Goal: Transaction & Acquisition: Subscribe to service/newsletter

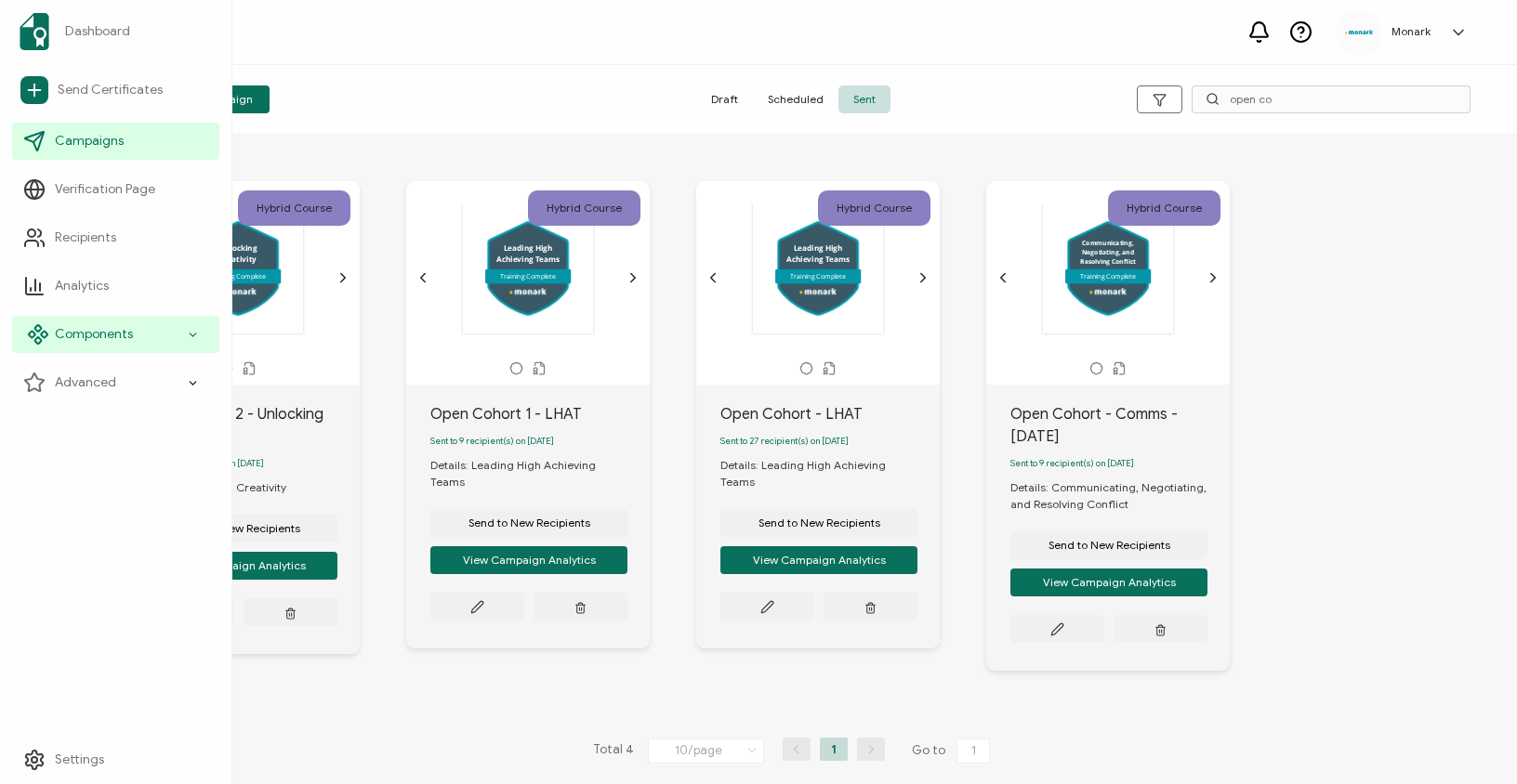
click at [76, 336] on span "Components" at bounding box center [93, 335] width 78 height 19
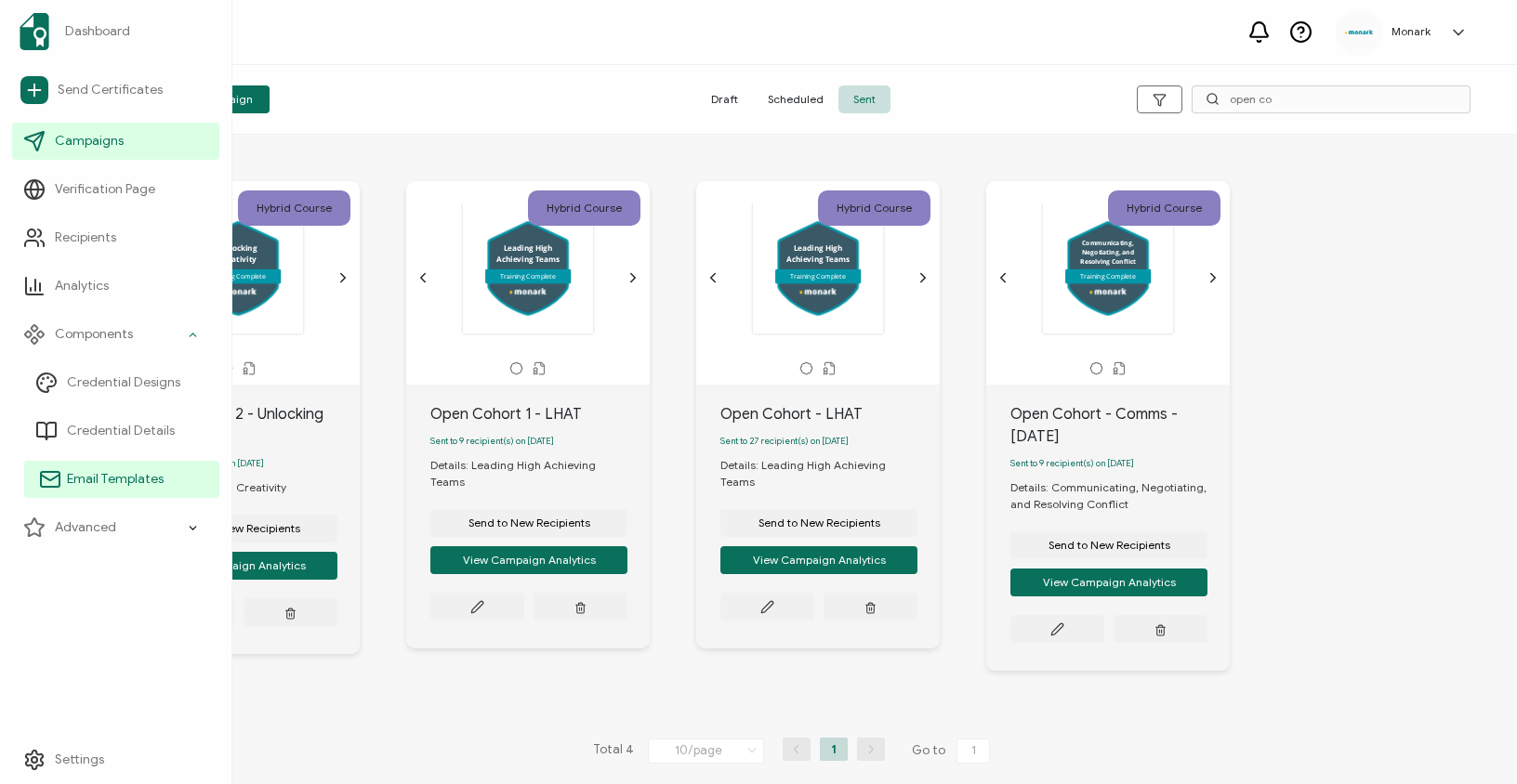
click at [116, 467] on link "Email Templates" at bounding box center [122, 479] width 196 height 38
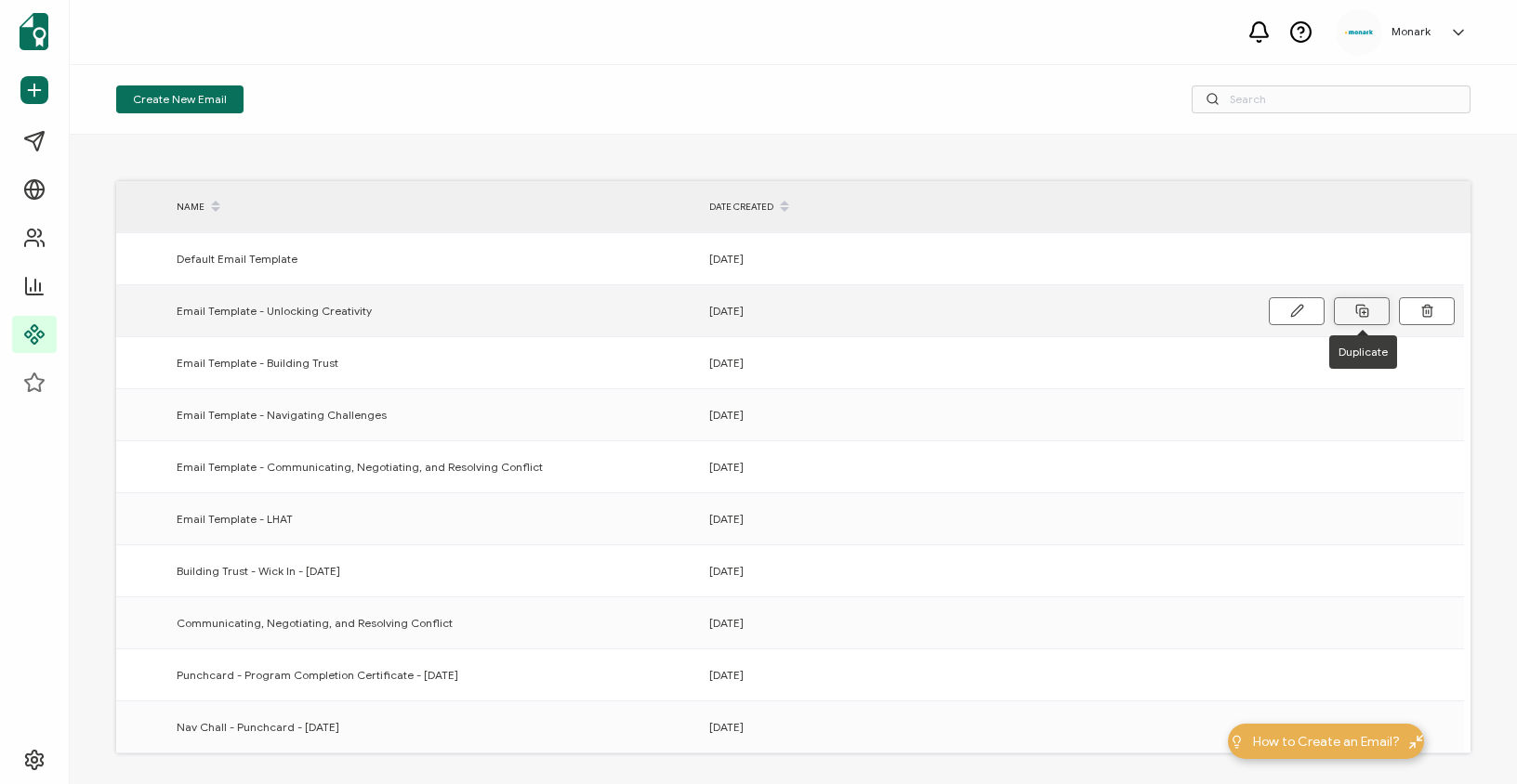
click at [1364, 308] on icon at bounding box center [1362, 310] width 14 height 14
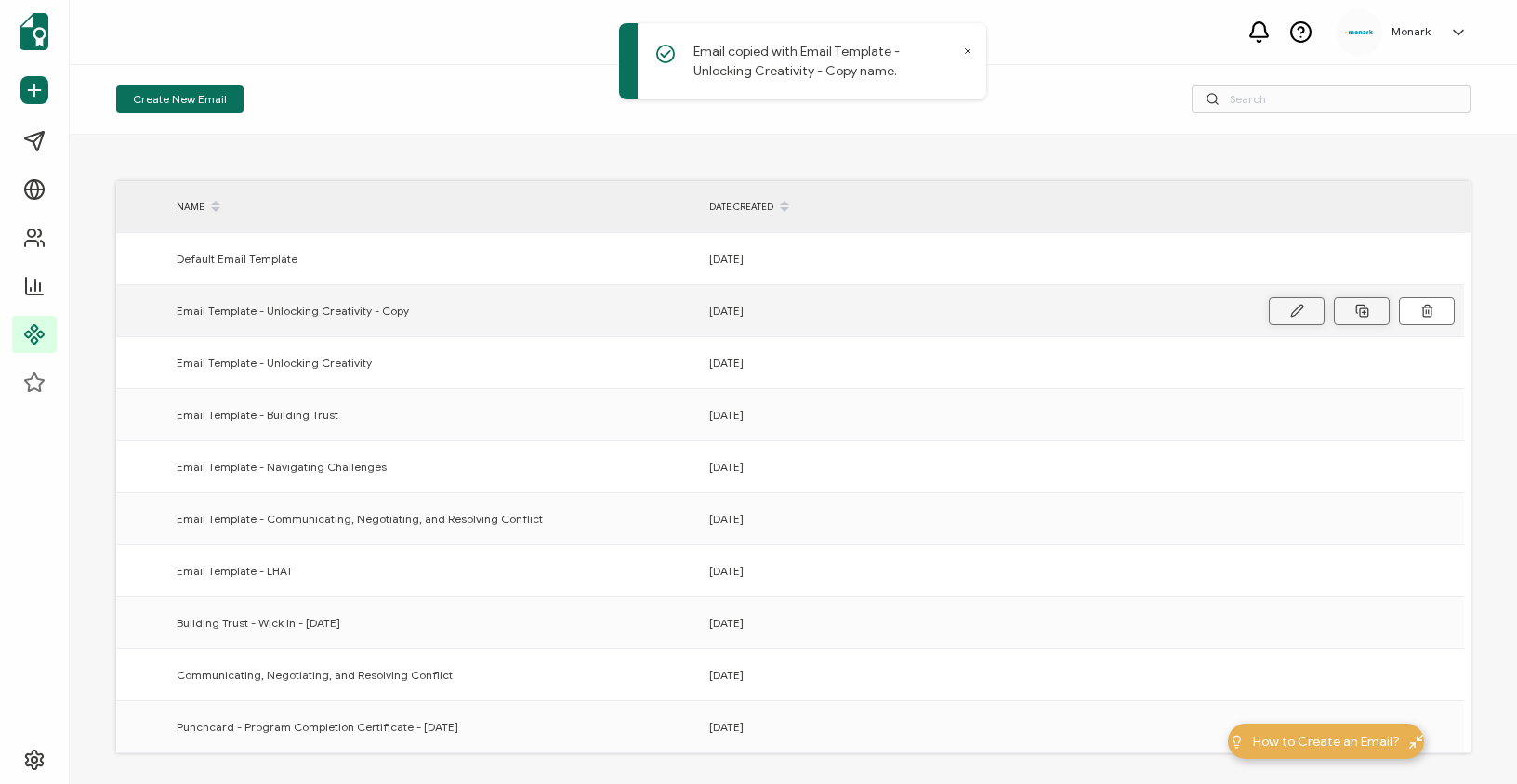
click at [1301, 311] on icon at bounding box center [1297, 310] width 14 height 14
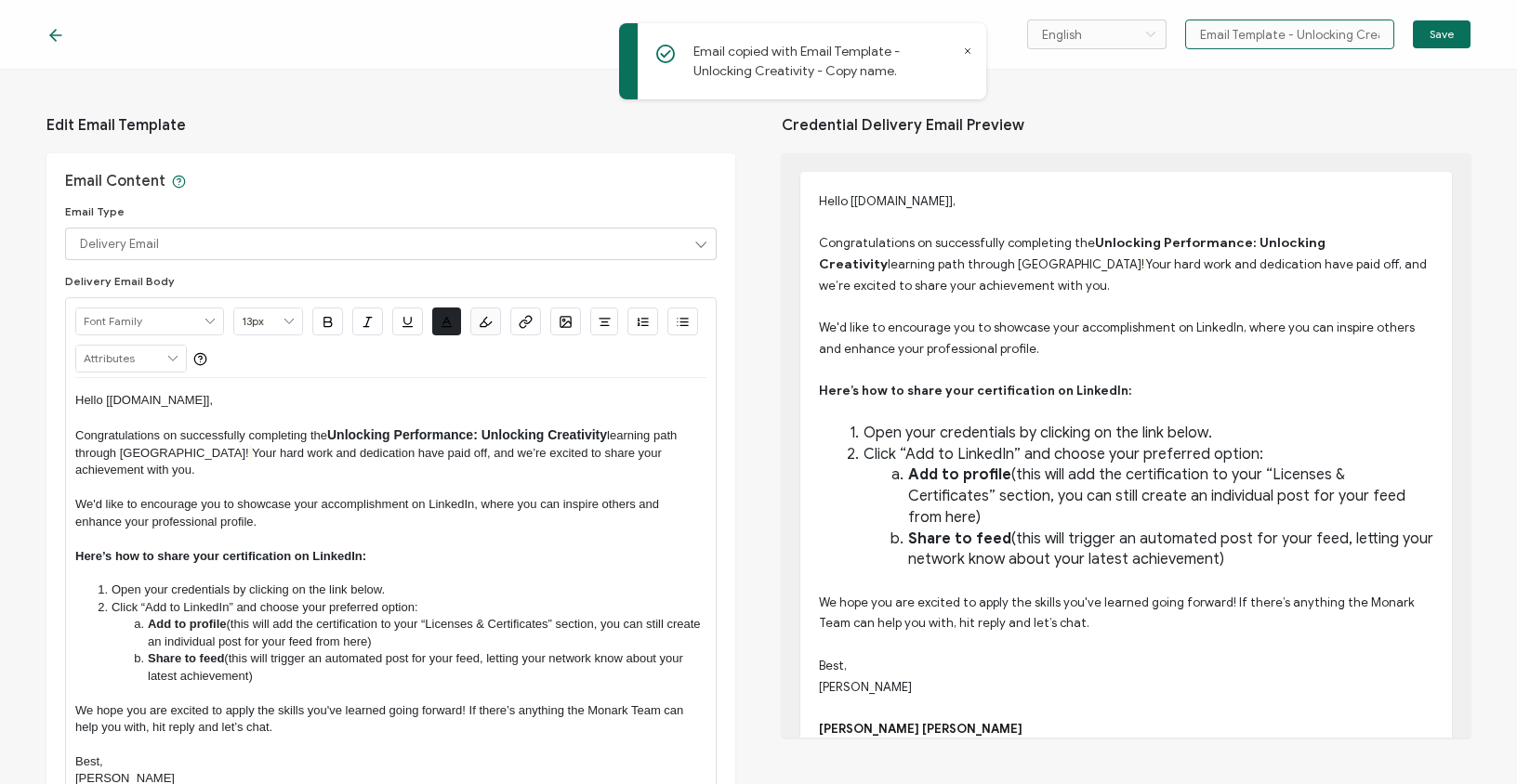
scroll to position [0, 61]
drag, startPoint x: 1292, startPoint y: 35, endPoint x: 1422, endPoint y: 39, distance: 130.1
click at [1422, 39] on div "English Bahasa indonesia Deutsch English Español Français Italiano Magyar Portu…" at bounding box center [1249, 35] width 444 height 30
type input "Email Template - Leadership Blueprint"
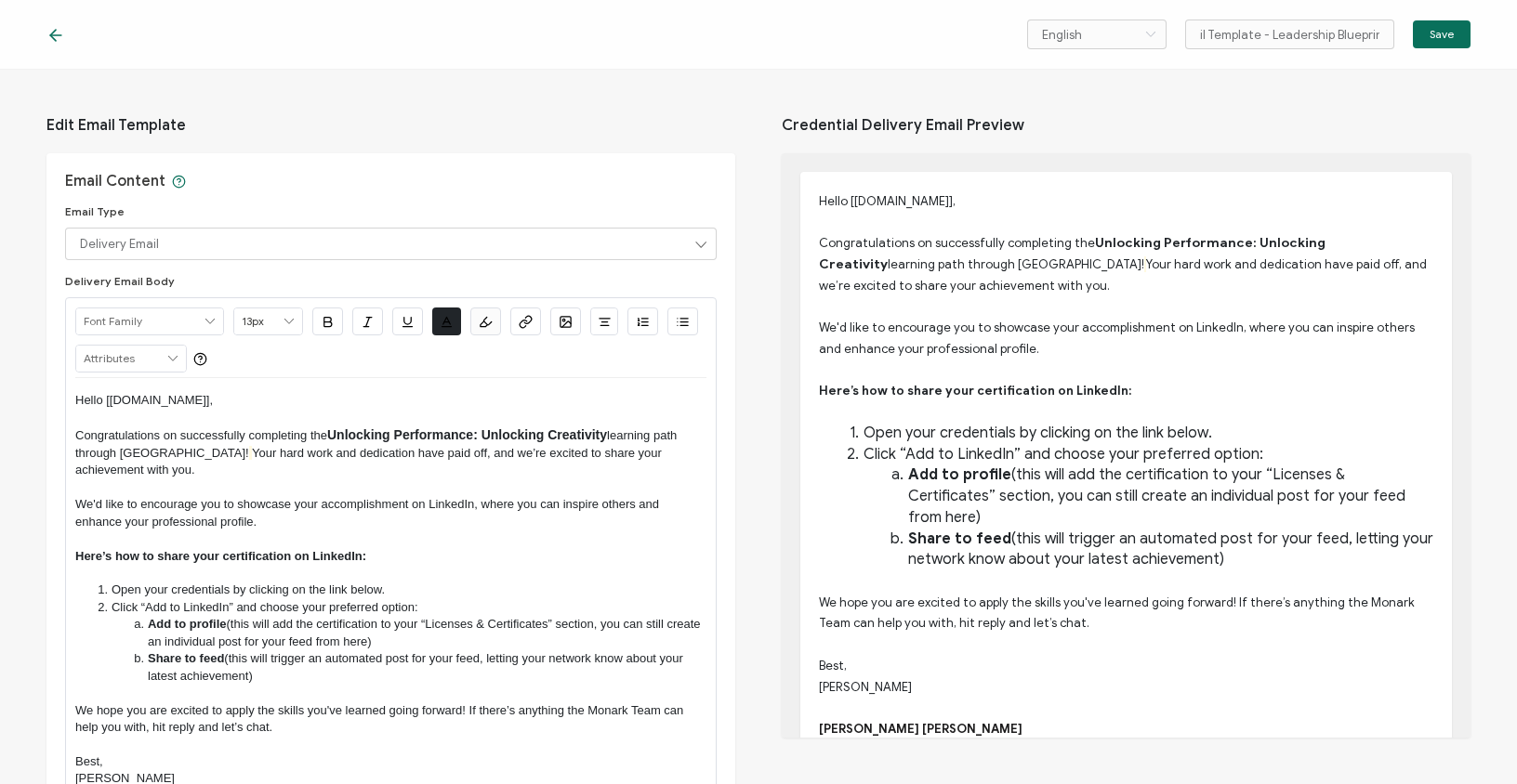
click at [467, 430] on span "Unlocking Performance: Unlocking Creativity" at bounding box center [467, 435] width 280 height 15
drag, startPoint x: 608, startPoint y: 434, endPoint x: 485, endPoint y: 435, distance: 123.0
click at [485, 435] on span "Unlocking Performance: Unlocking Creativity" at bounding box center [467, 435] width 280 height 15
drag, startPoint x: 484, startPoint y: 434, endPoint x: 334, endPoint y: 431, distance: 150.0
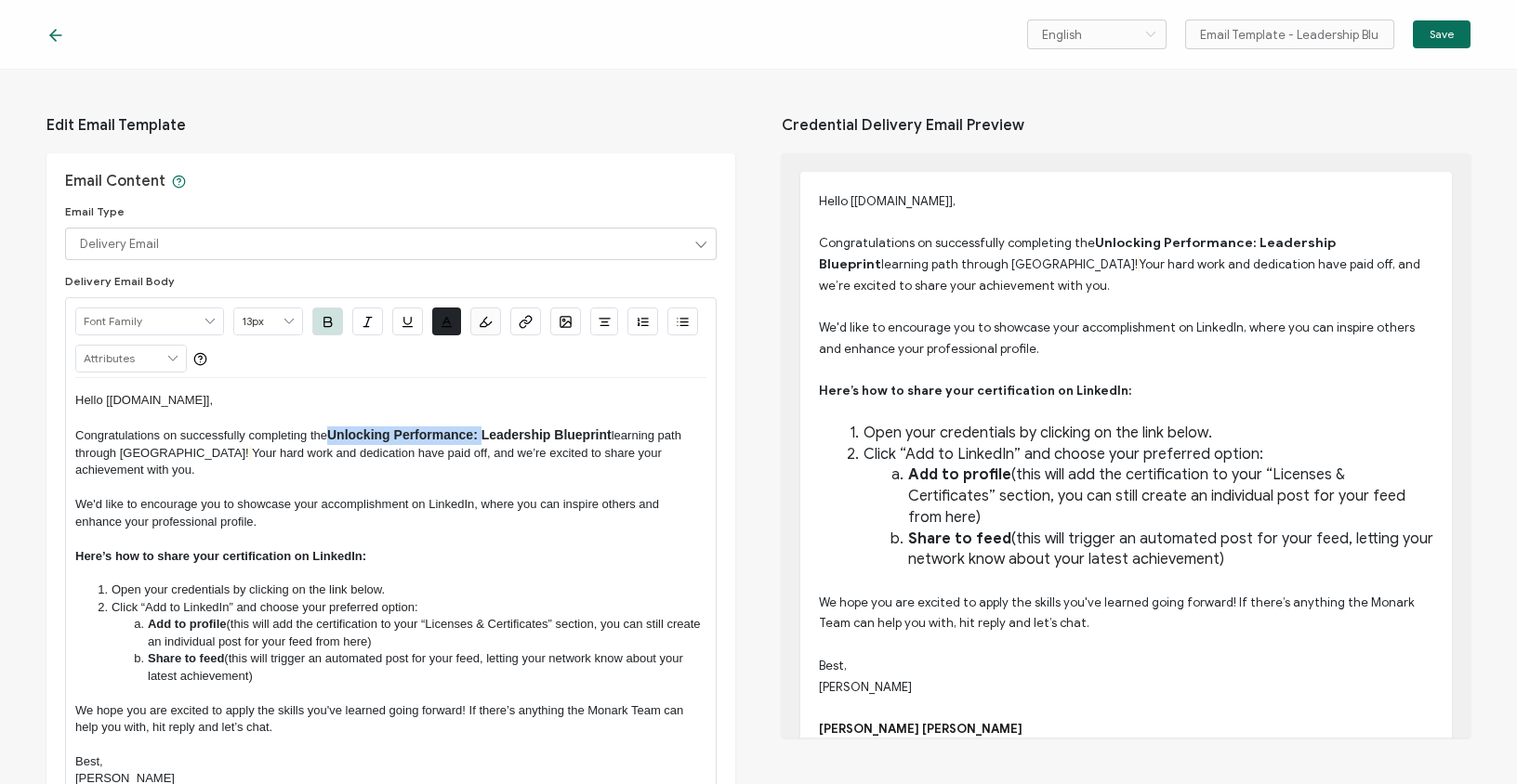
click at [334, 431] on span "Unlocking Performance: Leadership Blueprint" at bounding box center [469, 435] width 285 height 15
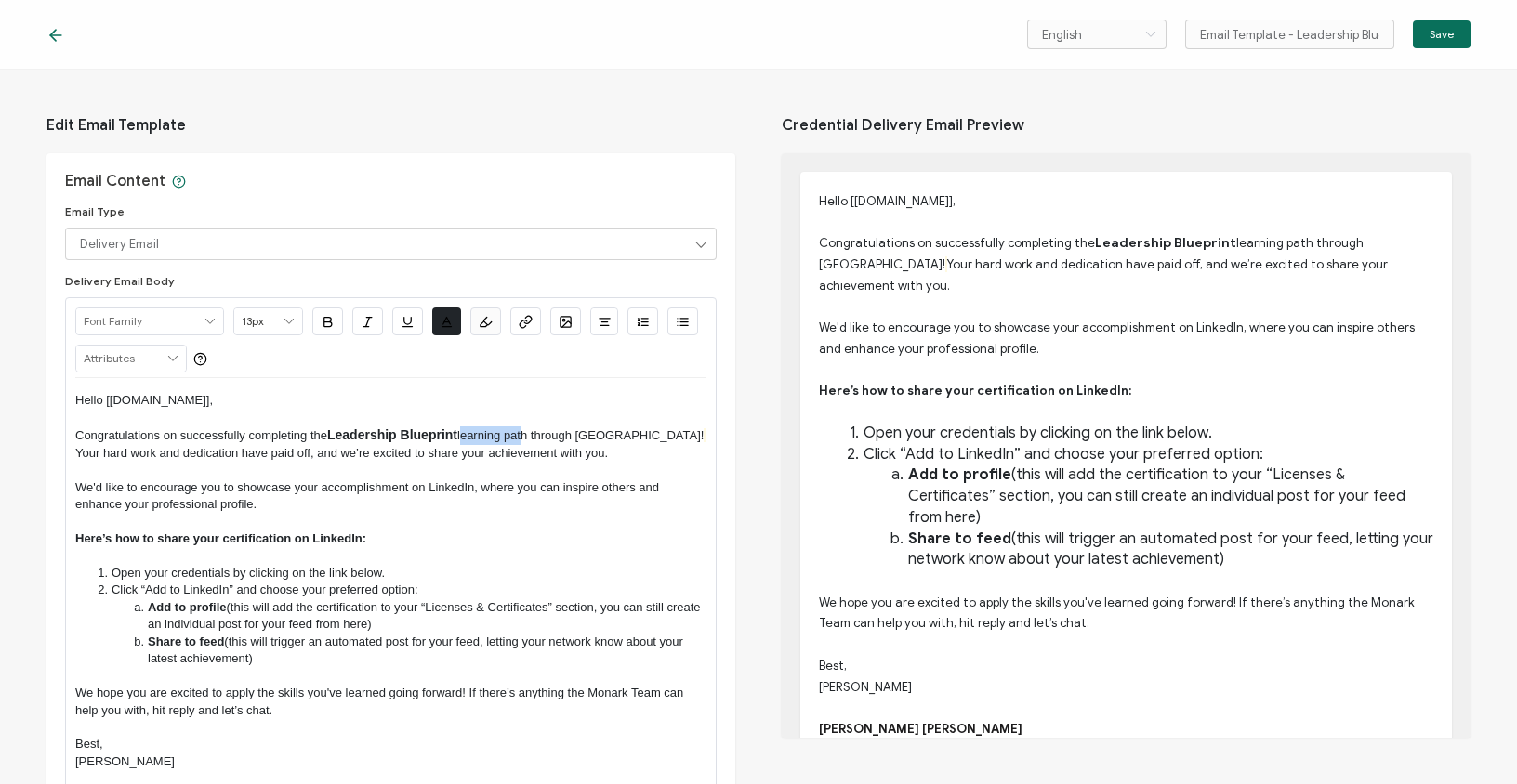
drag, startPoint x: 531, startPoint y: 436, endPoint x: 466, endPoint y: 437, distance: 65.0
click at [466, 437] on span "learning path through [GEOGRAPHIC_DATA]!" at bounding box center [580, 435] width 246 height 14
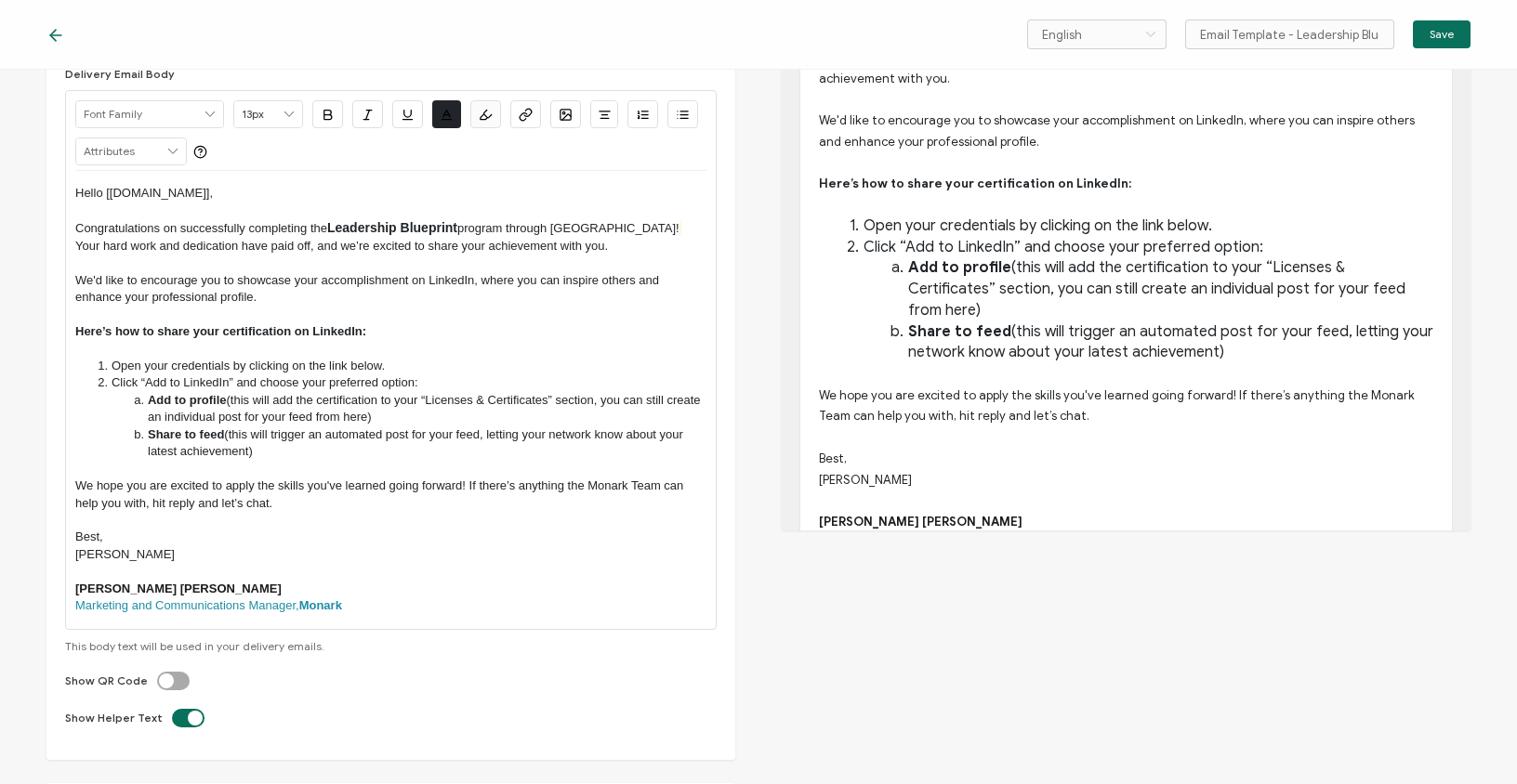
scroll to position [220, 0]
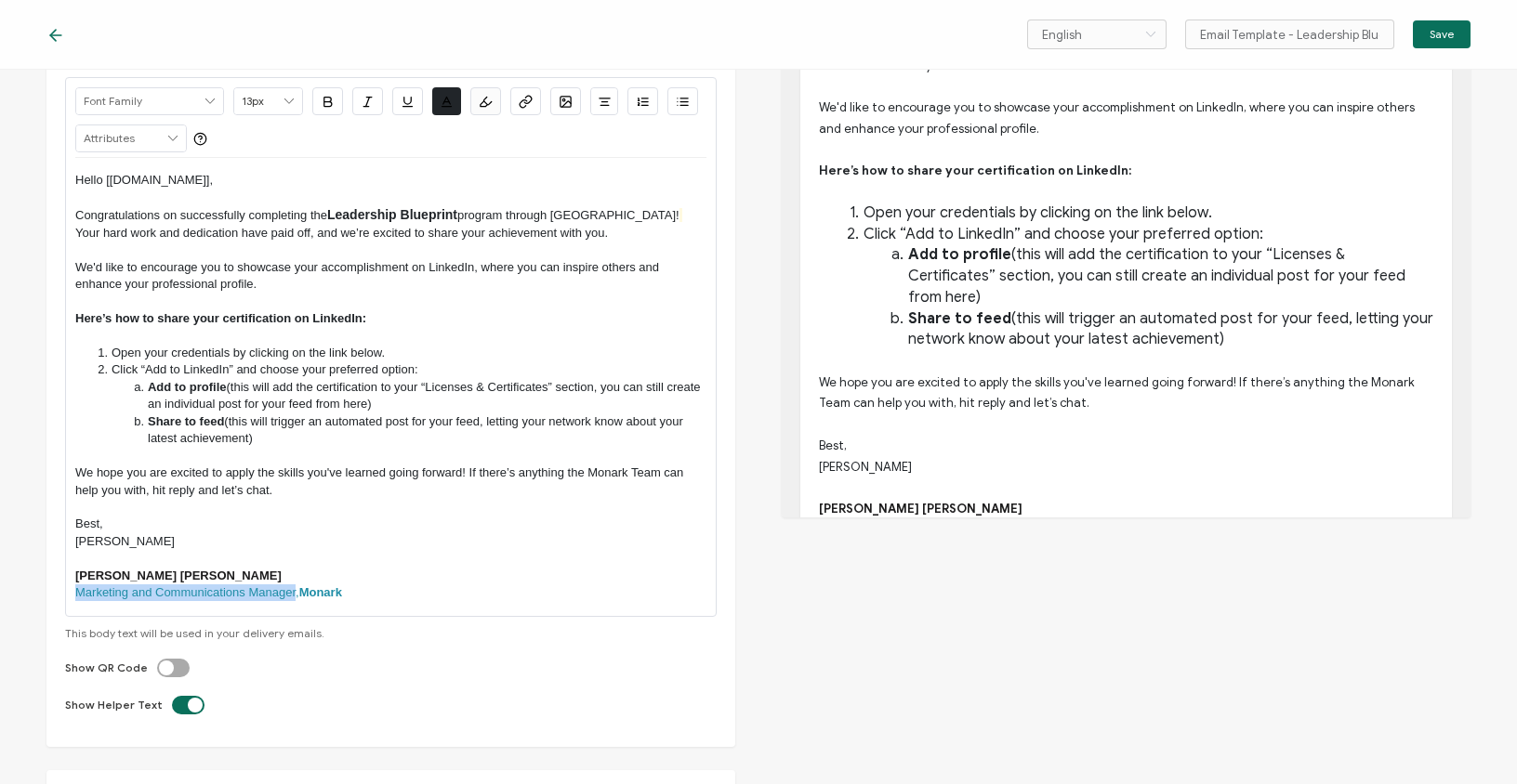
drag, startPoint x: 294, startPoint y: 595, endPoint x: 76, endPoint y: 596, distance: 218.0
click at [76, 596] on span "Marketing and Communications Manager," at bounding box center [187, 592] width 224 height 14
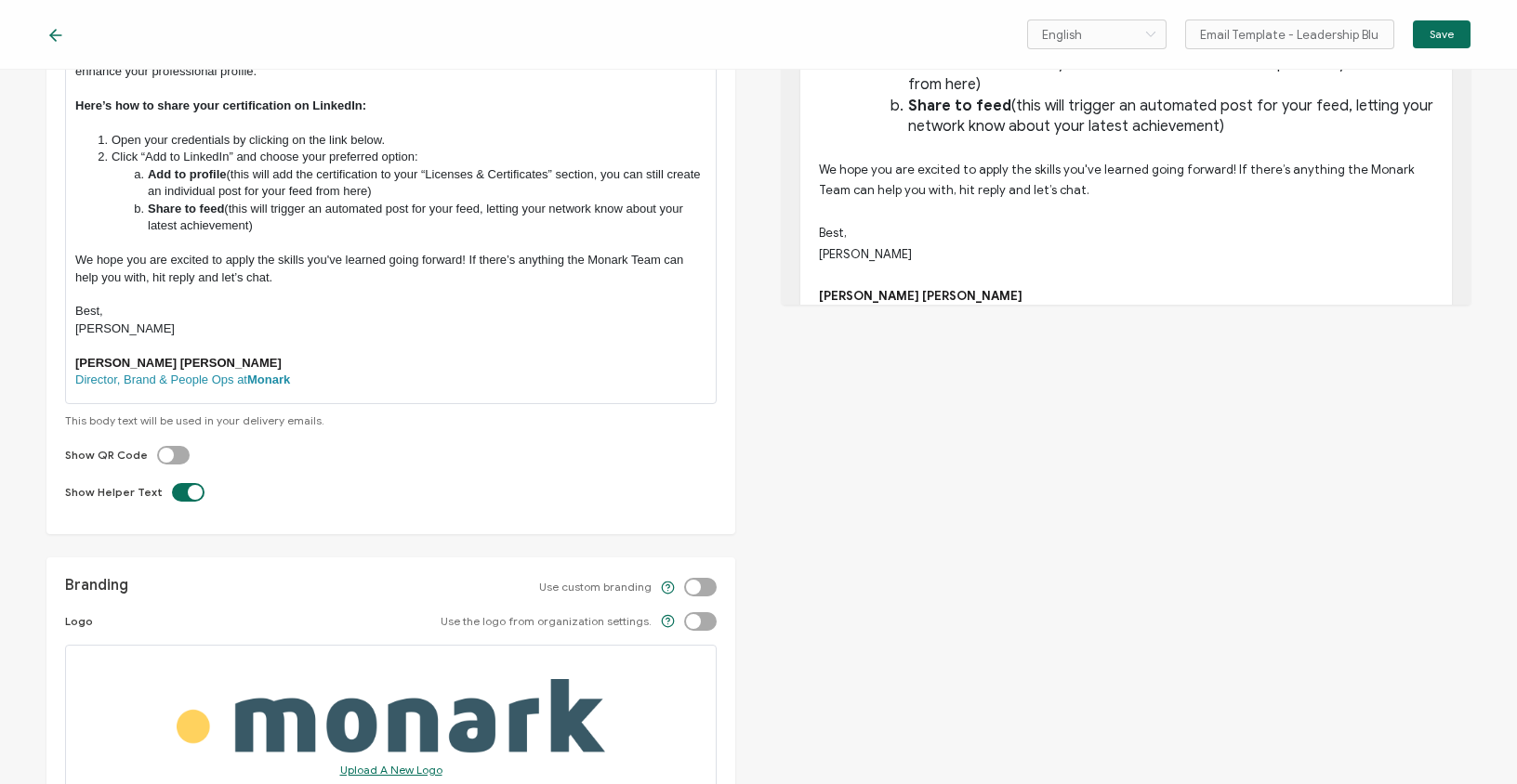
scroll to position [0, 0]
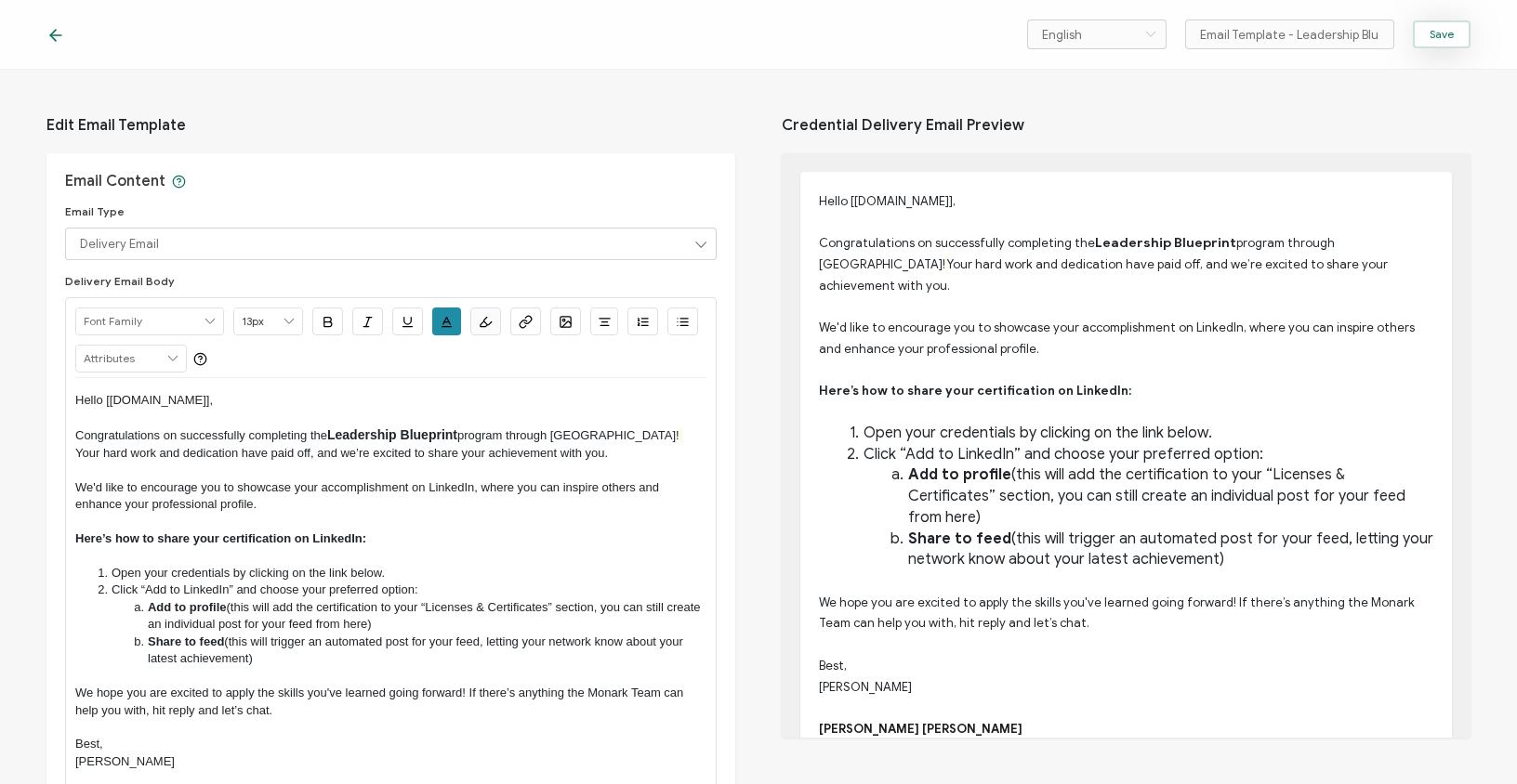
click at [1449, 37] on span "Save" at bounding box center [1443, 35] width 24 height 11
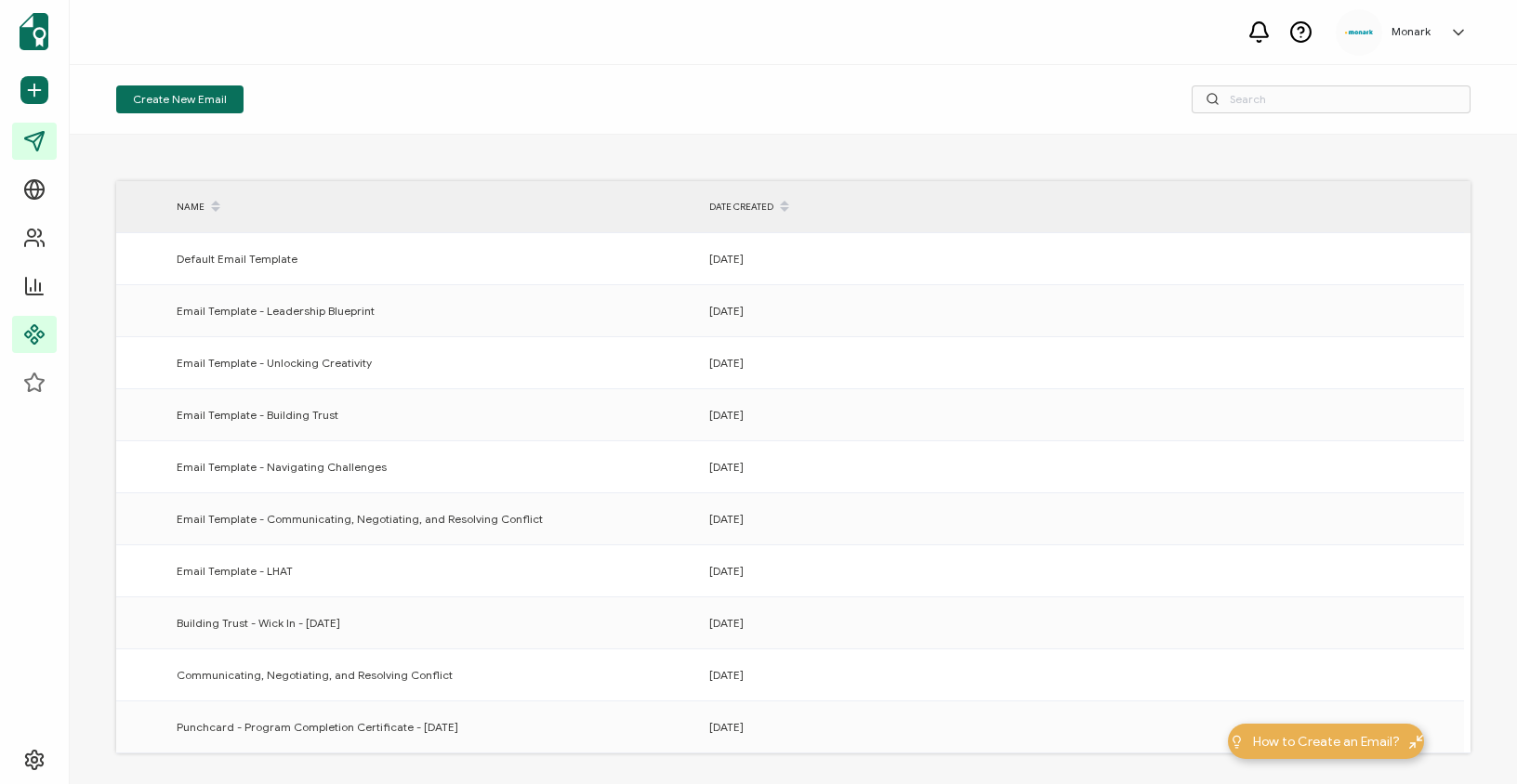
click at [364, 126] on div "Create New Email" at bounding box center [793, 100] width 1447 height 70
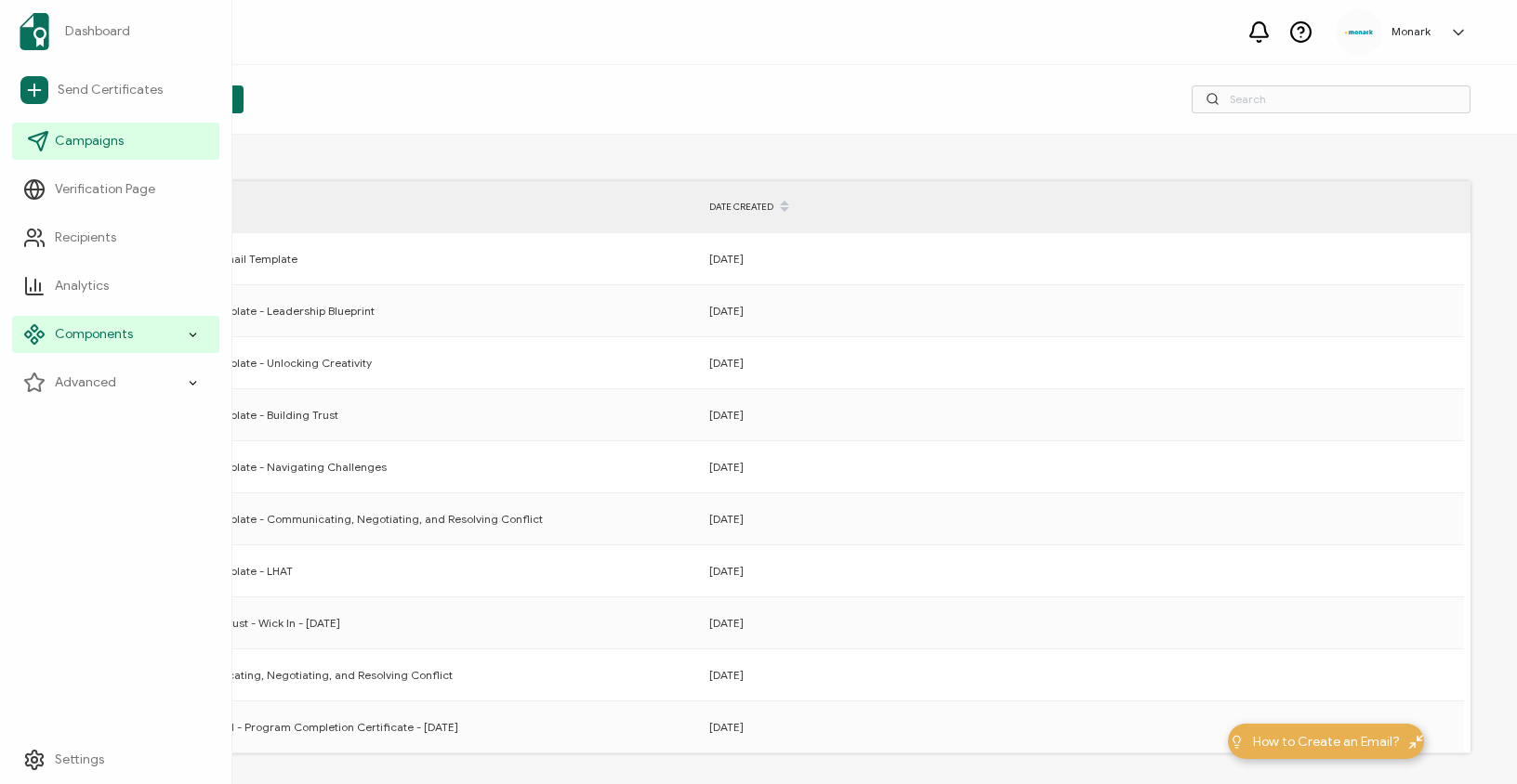
click at [53, 137] on link "Campaigns" at bounding box center [116, 142] width 207 height 38
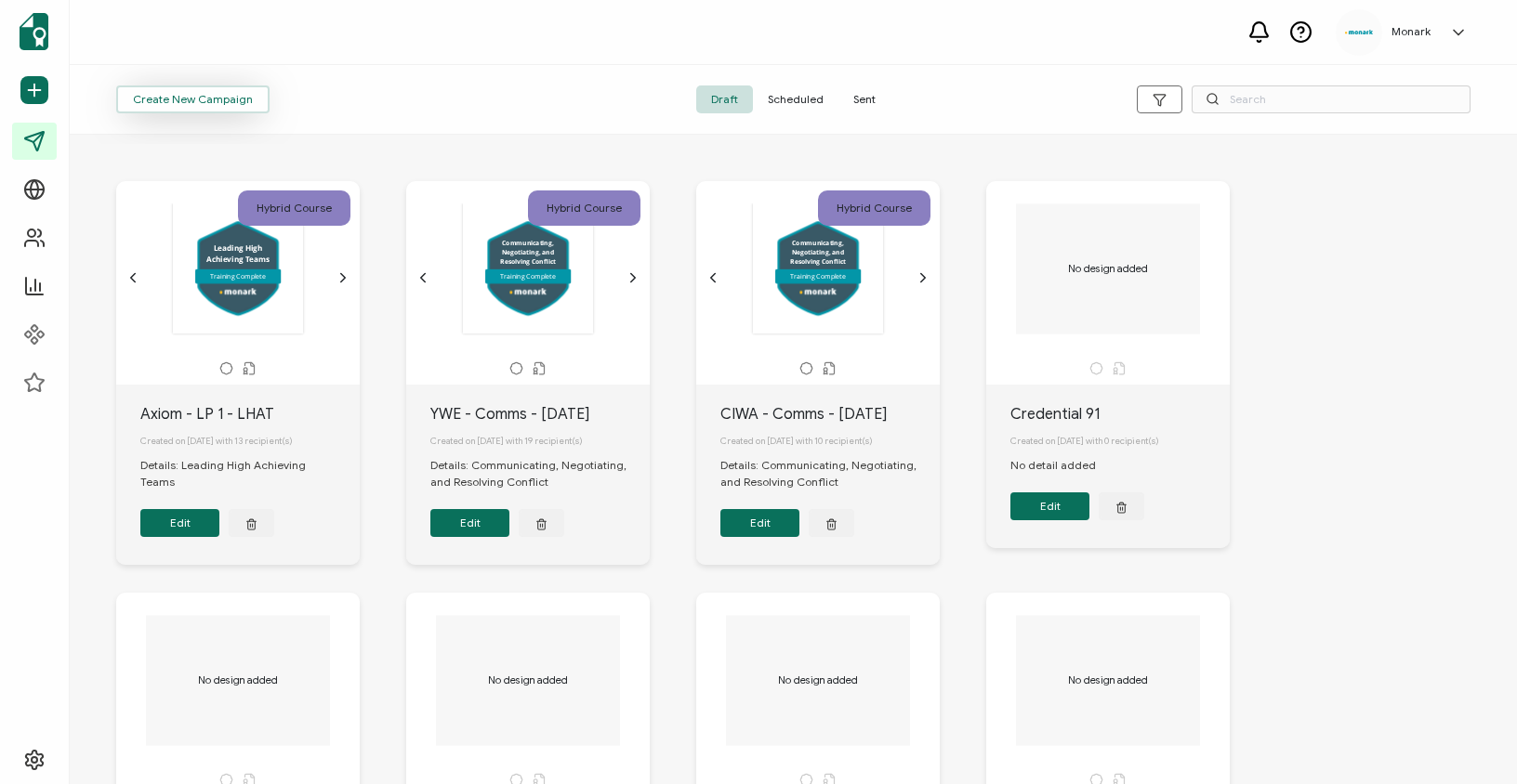
click at [187, 102] on span "Create New Campaign" at bounding box center [193, 100] width 120 height 11
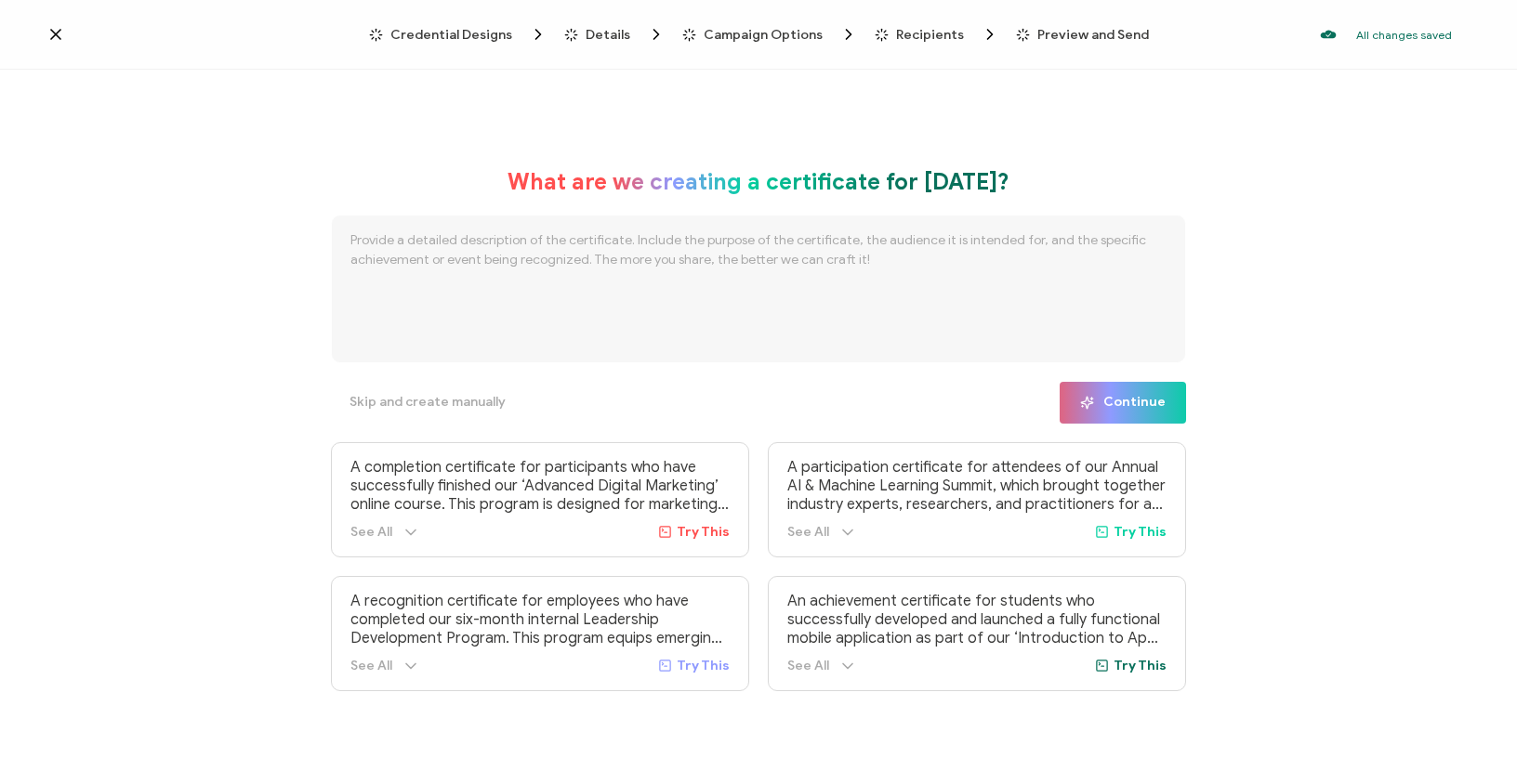
click at [447, 36] on span "Credential Designs" at bounding box center [451, 35] width 122 height 14
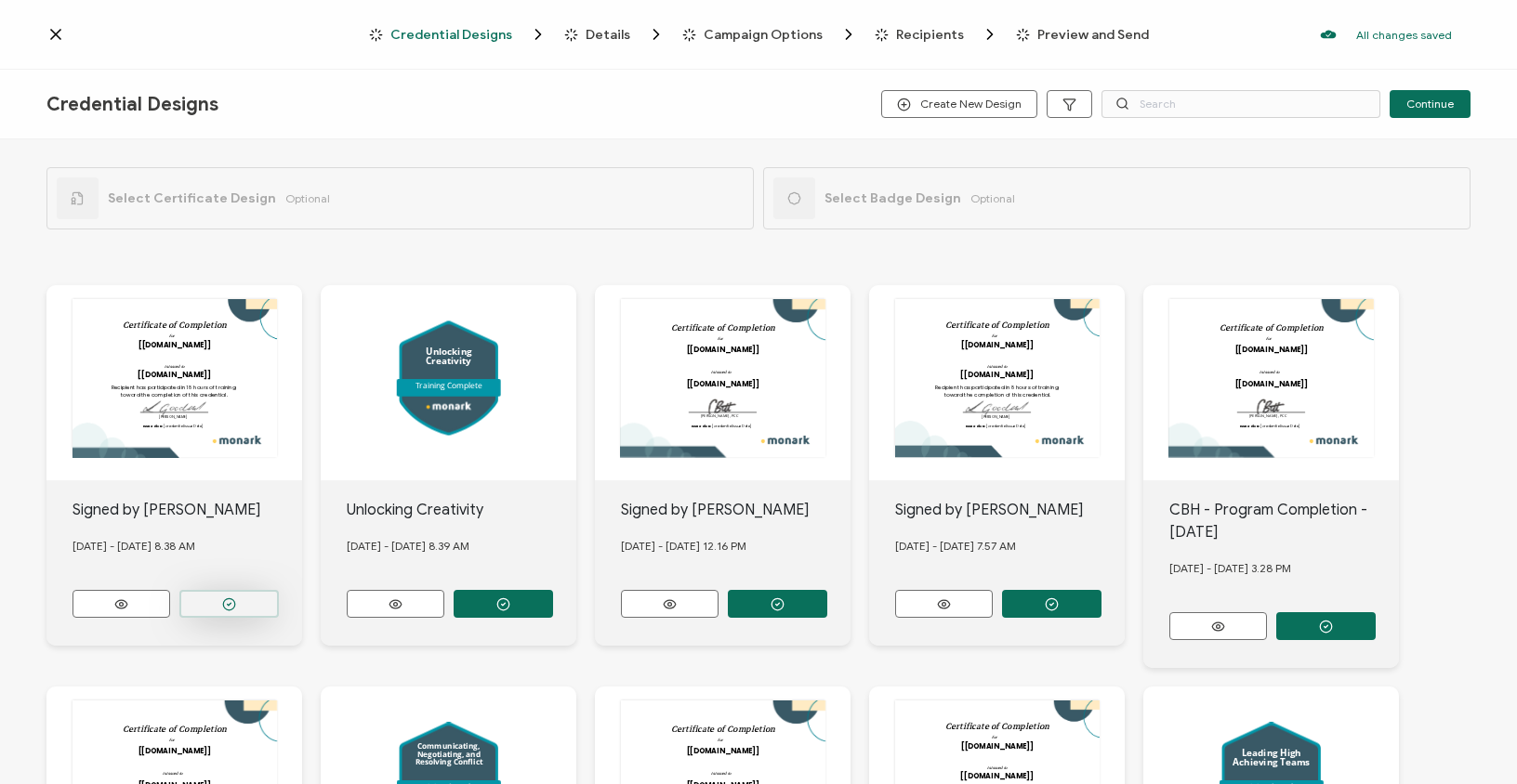
click at [220, 596] on button "button" at bounding box center [229, 604] width 100 height 28
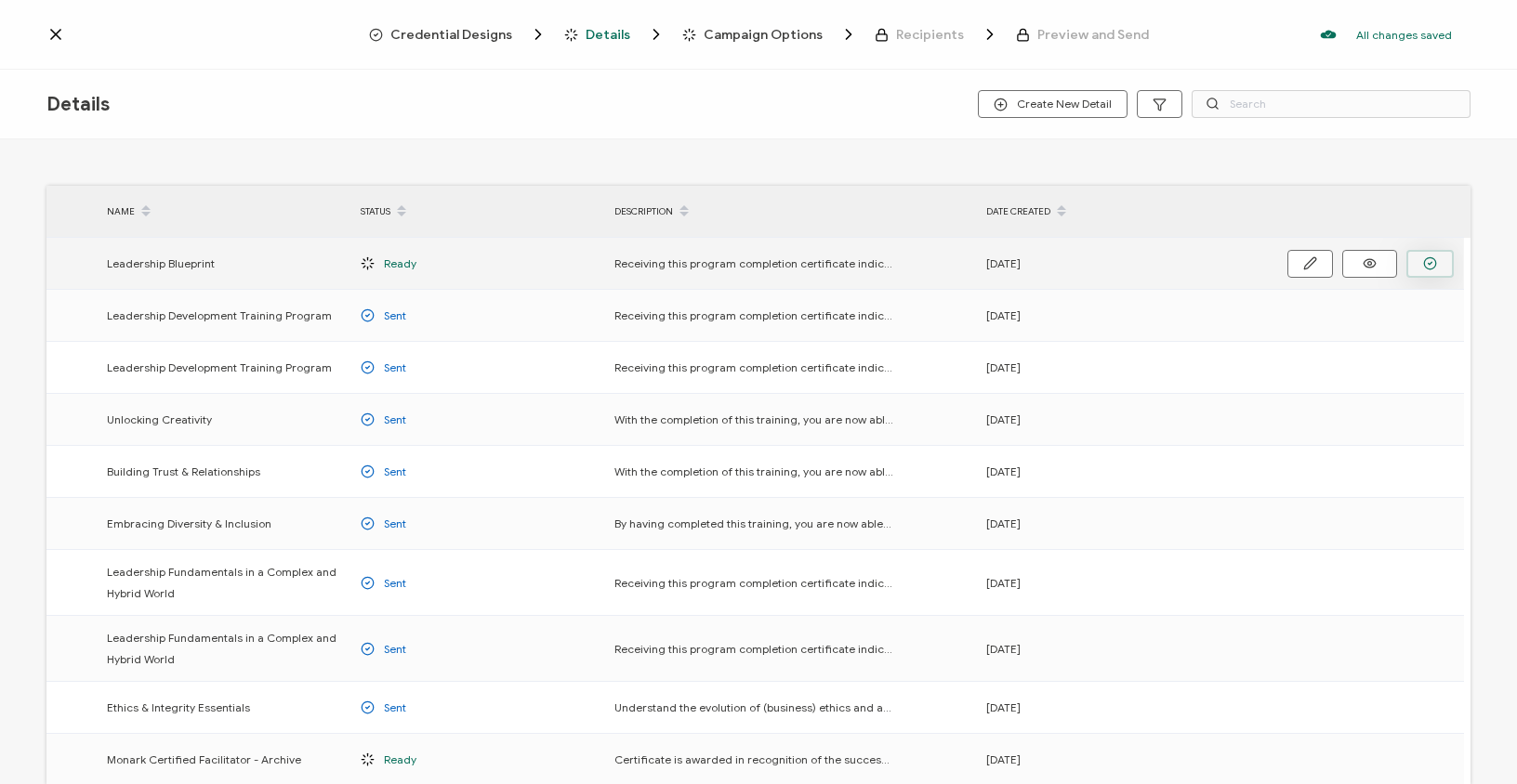
click at [1439, 263] on button "button" at bounding box center [1430, 264] width 47 height 28
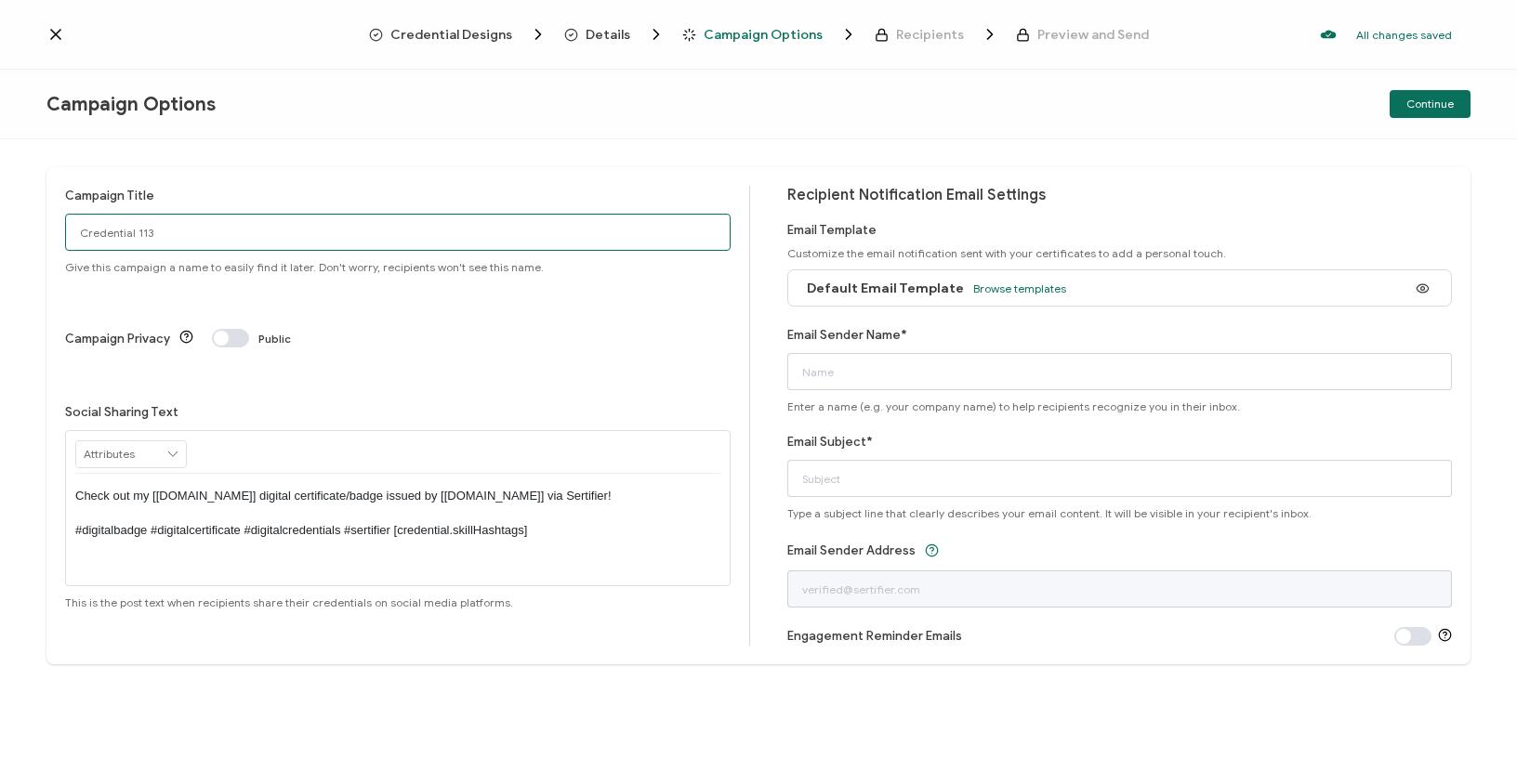
click at [198, 234] on input "Credential 113" at bounding box center [398, 232] width 666 height 38
click at [196, 232] on input "Credential 113" at bounding box center [398, 232] width 666 height 38
click at [195, 231] on input "Credential 113" at bounding box center [398, 232] width 666 height 38
click at [195, 232] on input "Credential 113" at bounding box center [398, 232] width 666 height 38
type input "Open Cohort 1 - Program Cert"
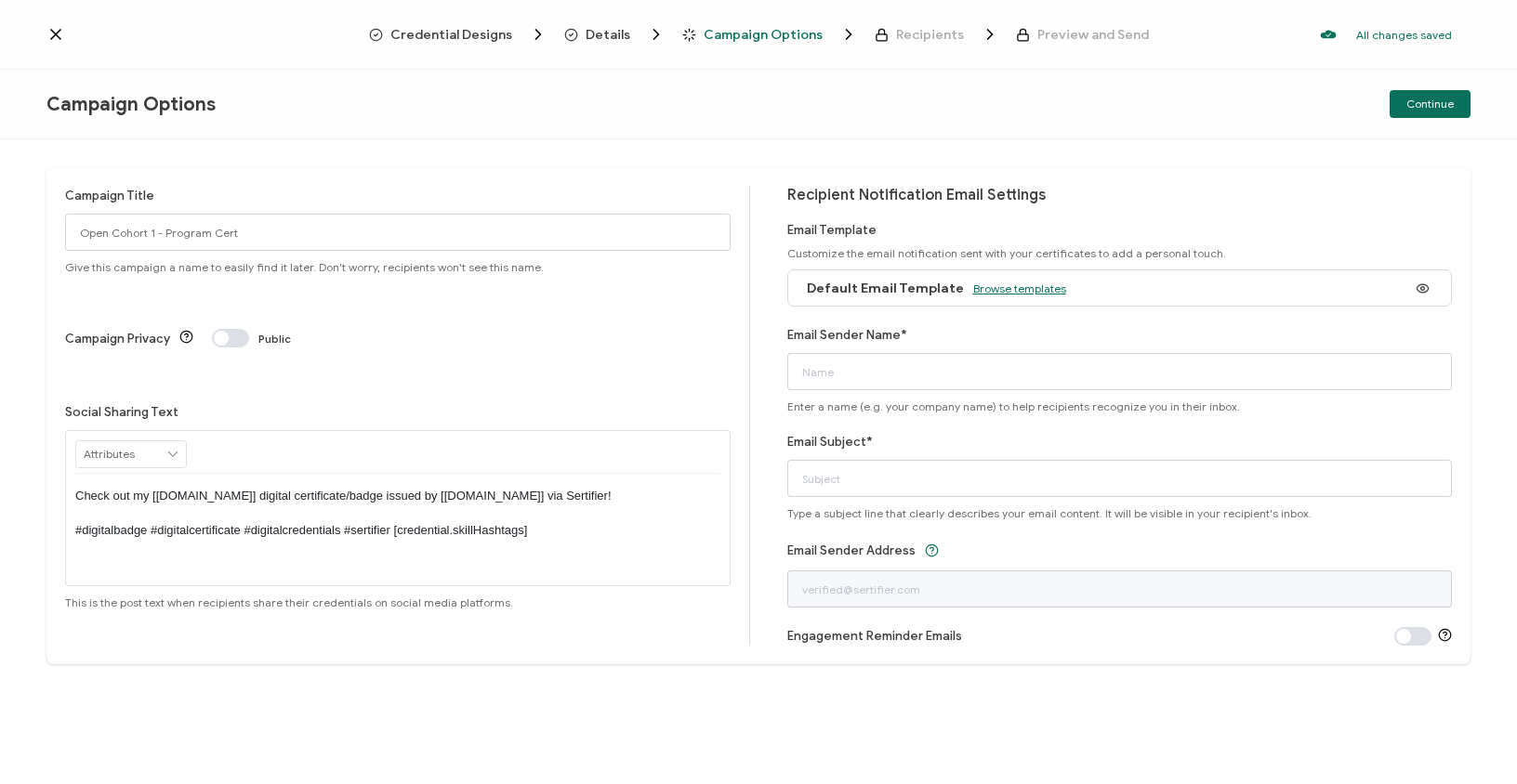
click at [1023, 288] on span "Browse templates" at bounding box center [1019, 289] width 93 height 14
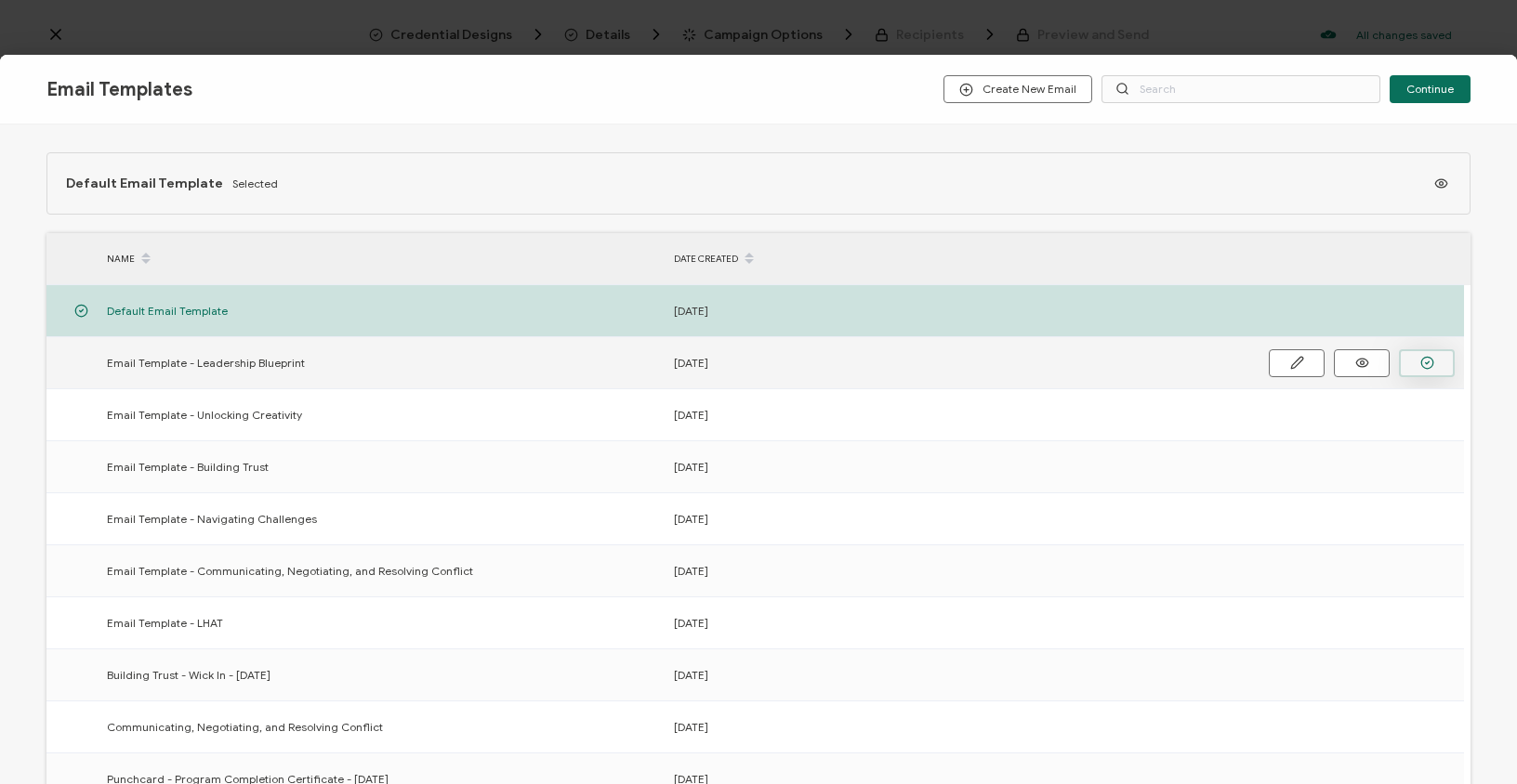
click at [1432, 363] on circle "button" at bounding box center [1428, 363] width 12 height 12
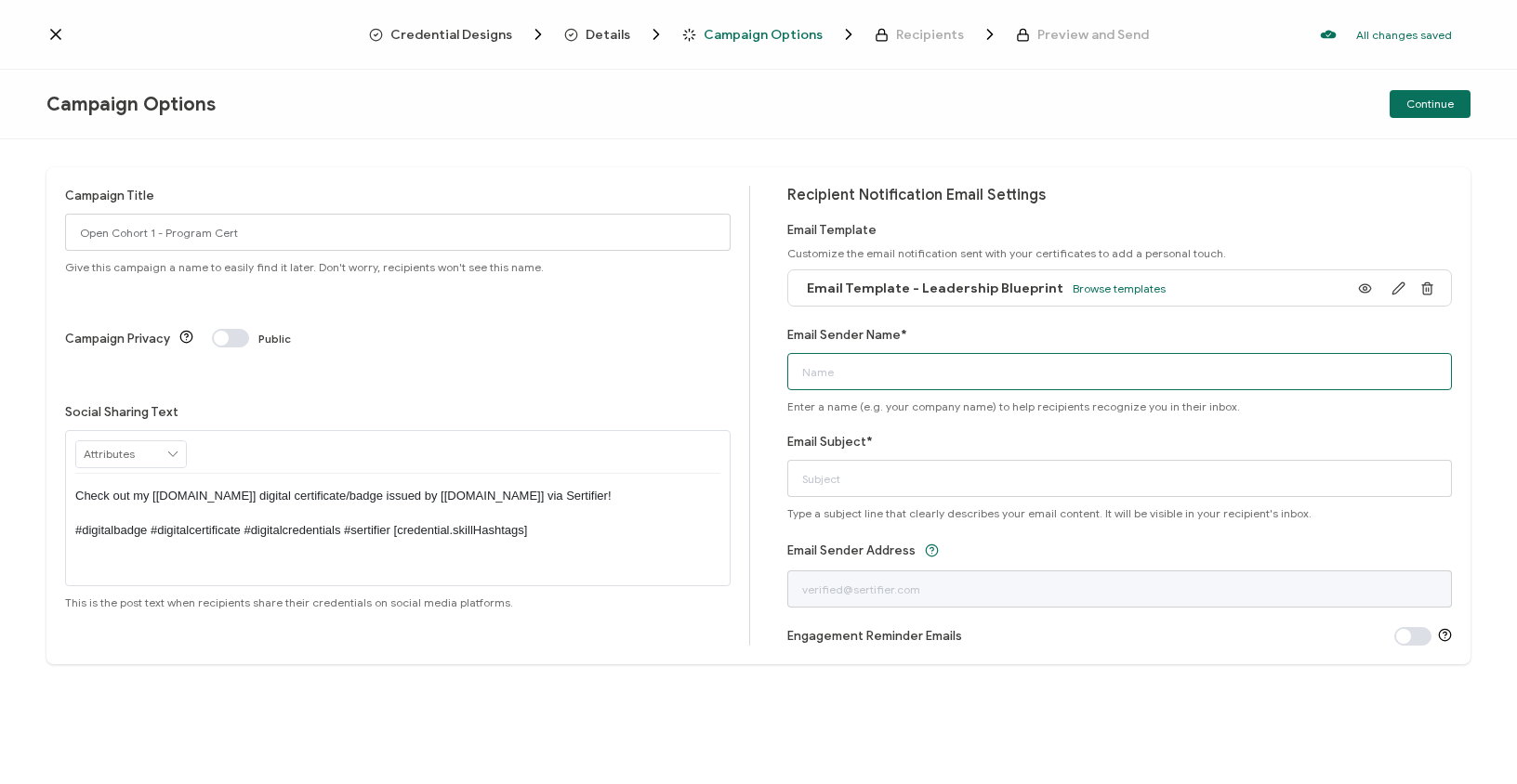
click at [936, 356] on input "Email Sender Name*" at bounding box center [1120, 372] width 666 height 38
type input "[PERSON_NAME] at [GEOGRAPHIC_DATA]"
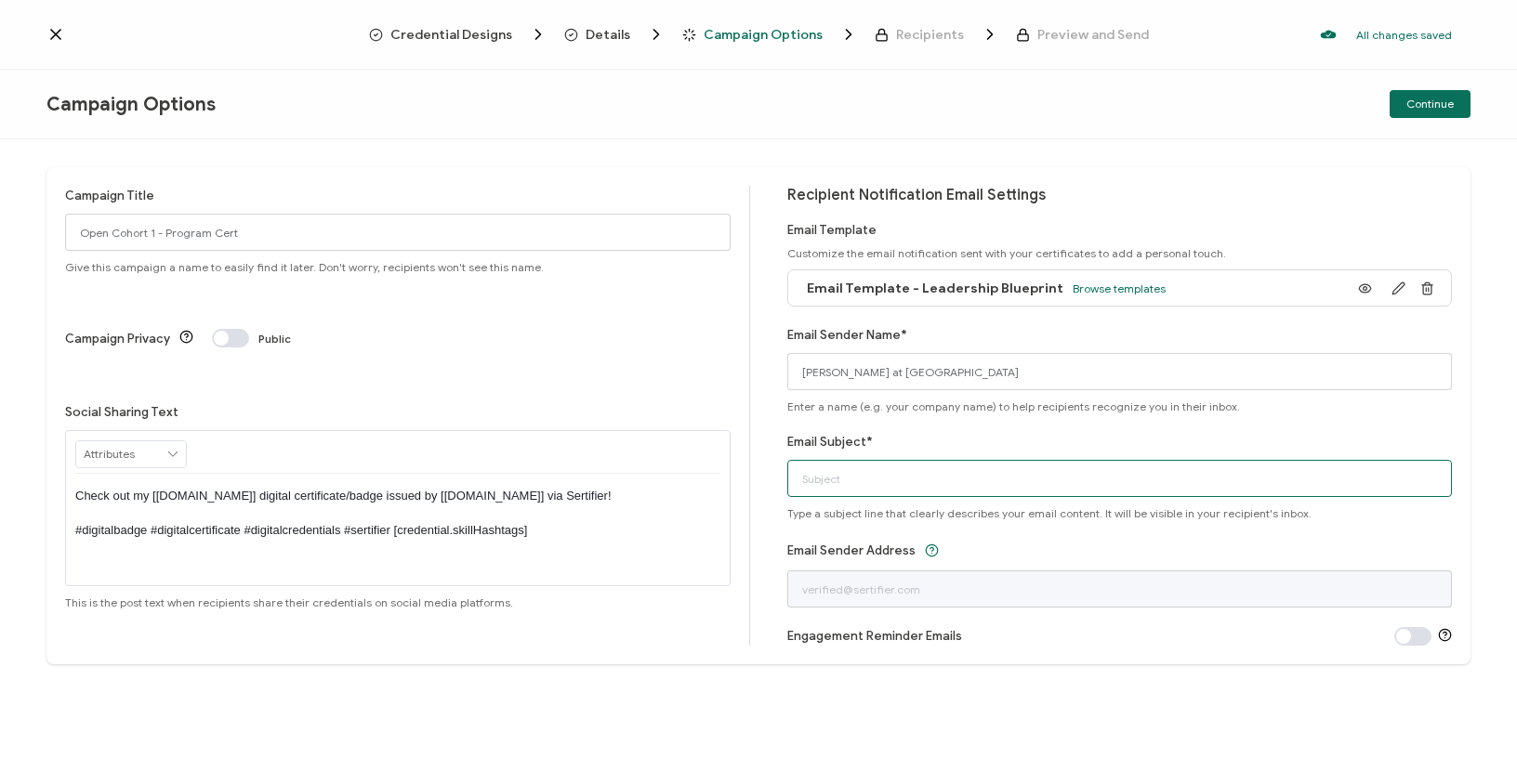
click at [892, 483] on input "Email Subject*" at bounding box center [1120, 478] width 666 height 38
click at [814, 478] on input "congratulations on Completing the Leadership Blueprint" at bounding box center [1120, 478] width 666 height 38
click at [810, 475] on input "congratulations on Completing the Leadership Blueprint" at bounding box center [1120, 478] width 666 height 38
click at [1158, 479] on input "Congratulations on Completing the Leadership Blueprint" at bounding box center [1120, 478] width 666 height 38
click at [966, 478] on input "Congratulations on Completing the Leadership Blueprint!" at bounding box center [1120, 478] width 666 height 38
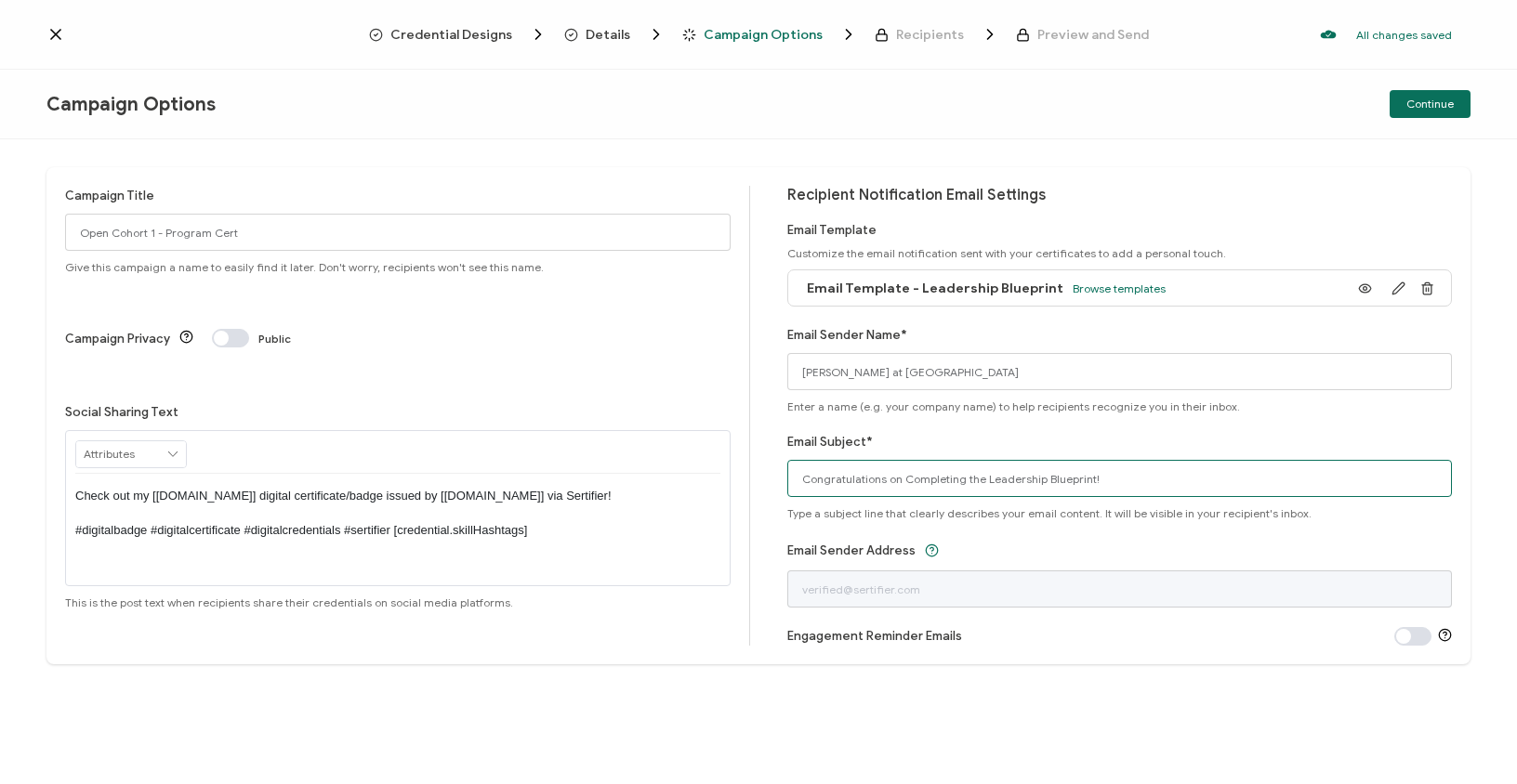
click at [966, 478] on input "Congratulations on Completing the Leadership Blueprint!" at bounding box center [1120, 478] width 666 height 38
type input "Congratulations on Completing Monark's Leadership Blueprint!"
click at [1417, 99] on span "Continue" at bounding box center [1430, 104] width 47 height 11
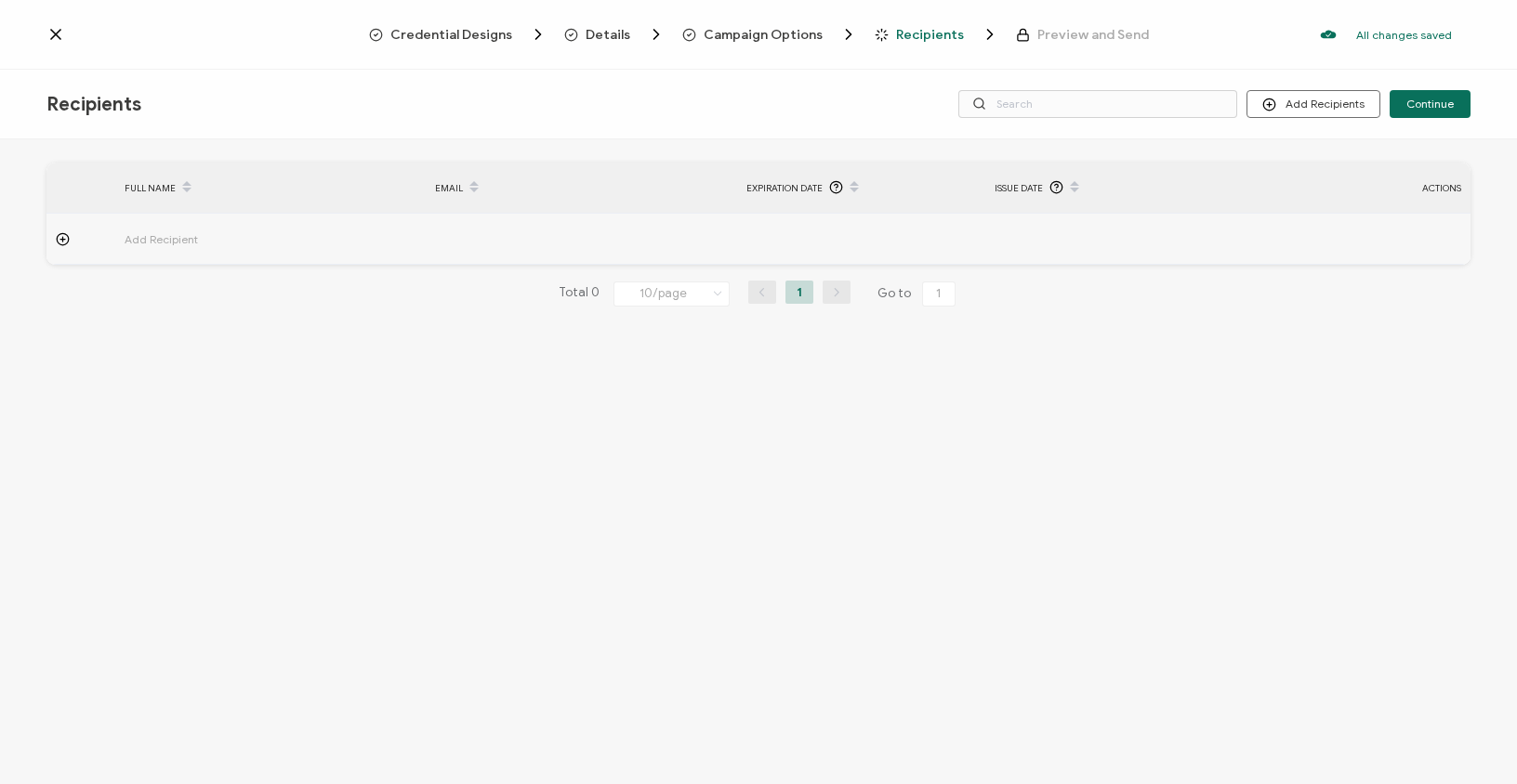
click at [134, 244] on span "Add Recipient" at bounding box center [213, 239] width 177 height 22
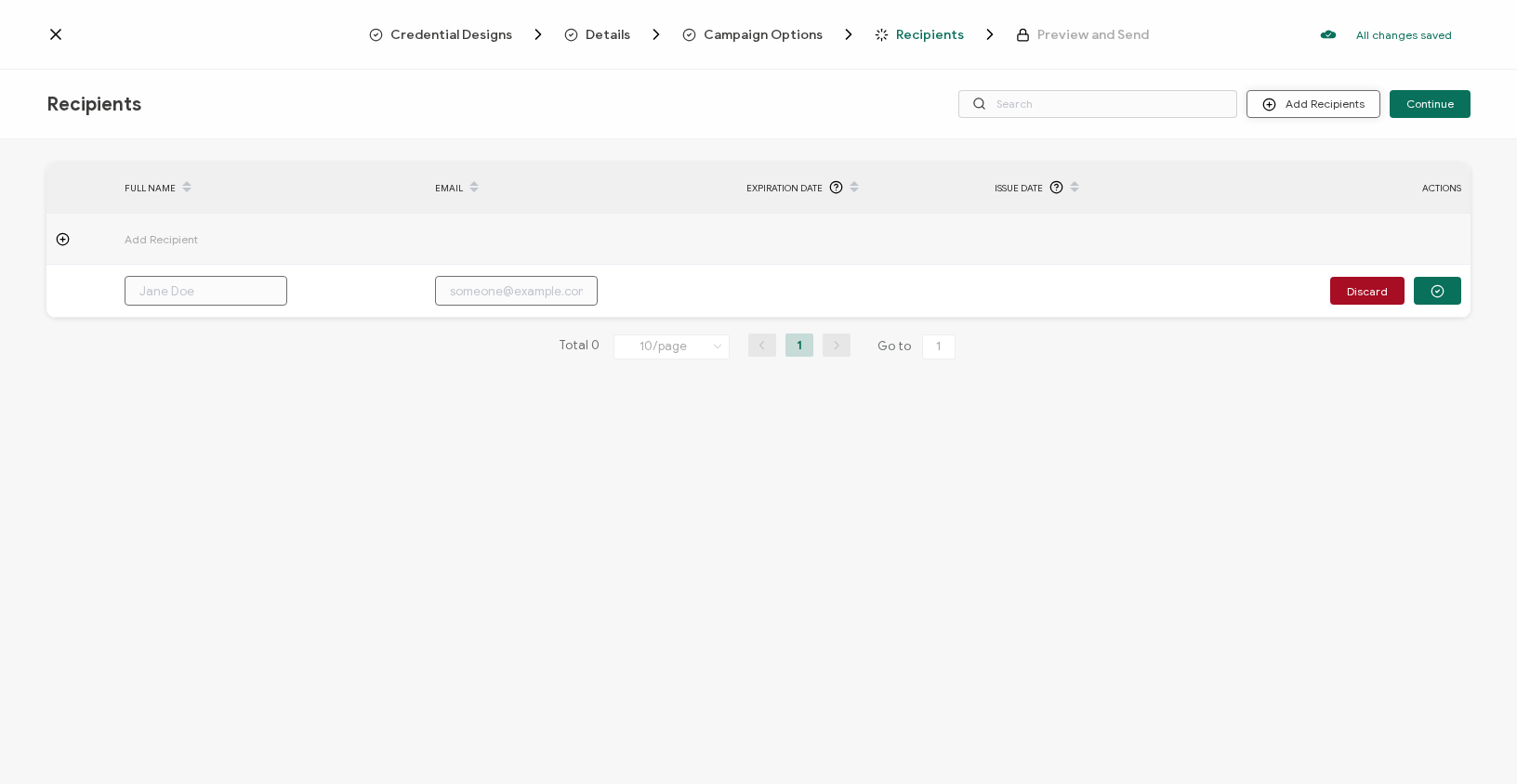
click at [1322, 102] on button "Add Recipients" at bounding box center [1314, 104] width 134 height 28
click at [1319, 152] on span "Upload Recipients" at bounding box center [1337, 153] width 94 height 14
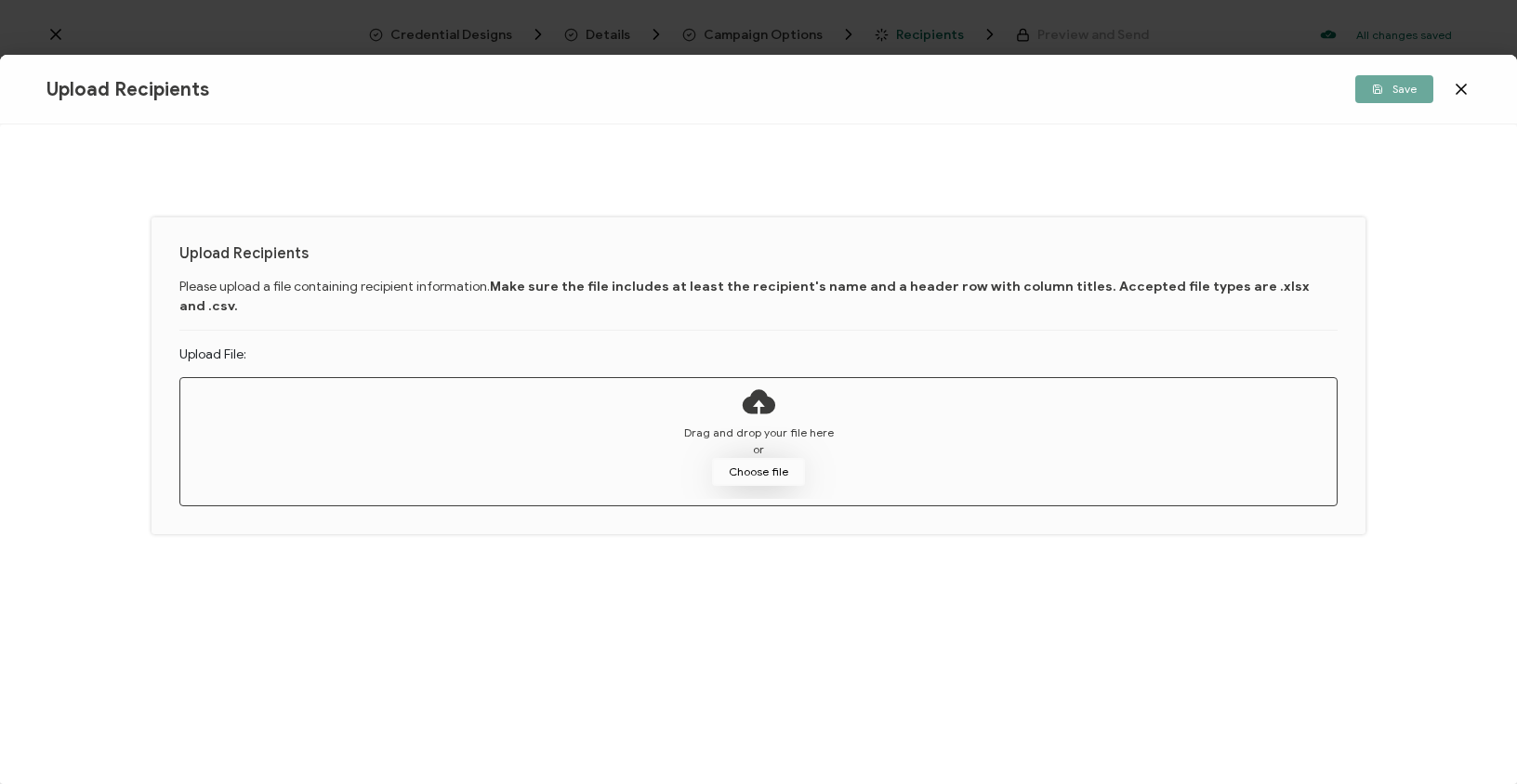
click at [763, 458] on button "Choose file" at bounding box center [758, 472] width 93 height 28
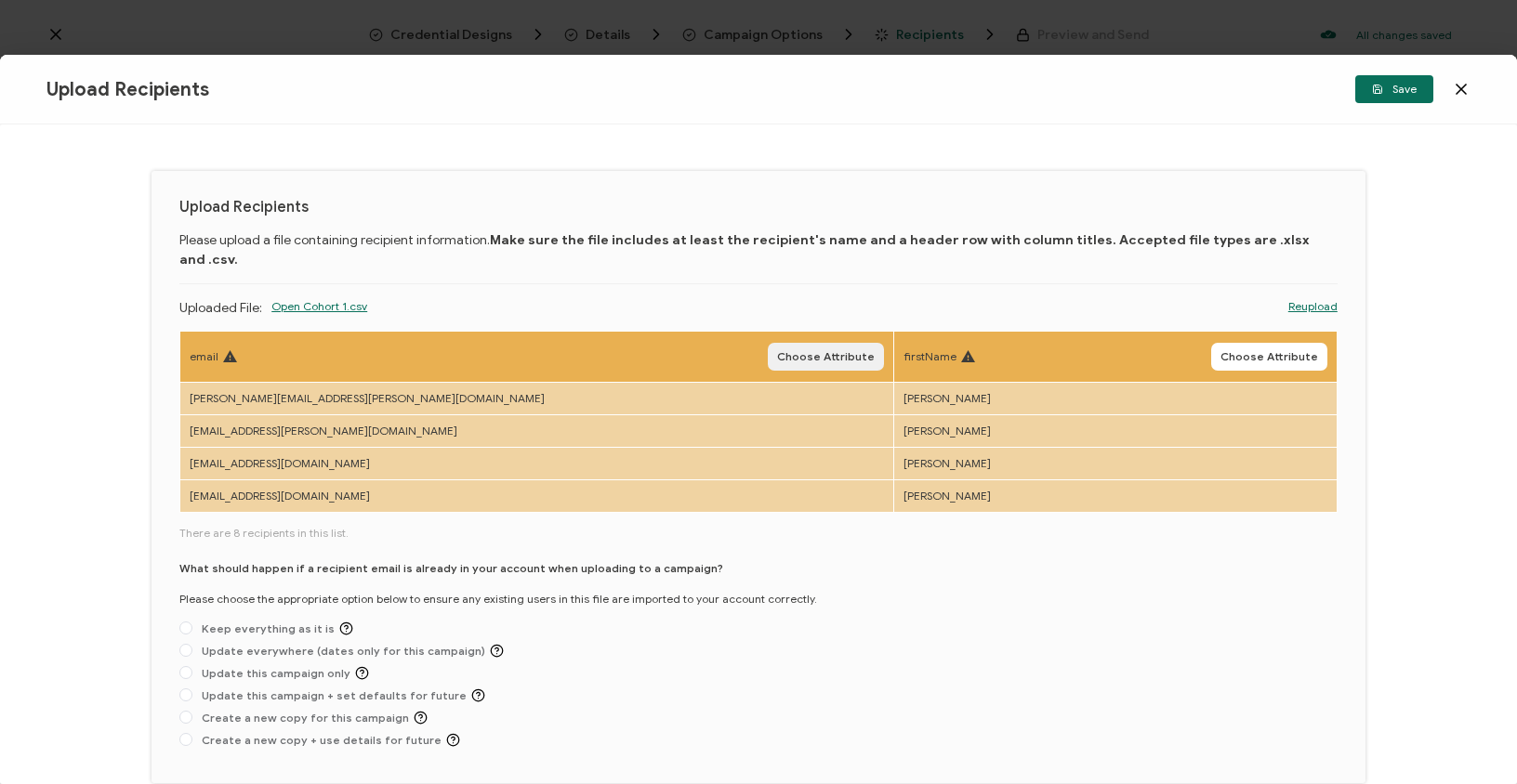
click at [778, 352] on span "Choose Attribute" at bounding box center [827, 357] width 98 height 11
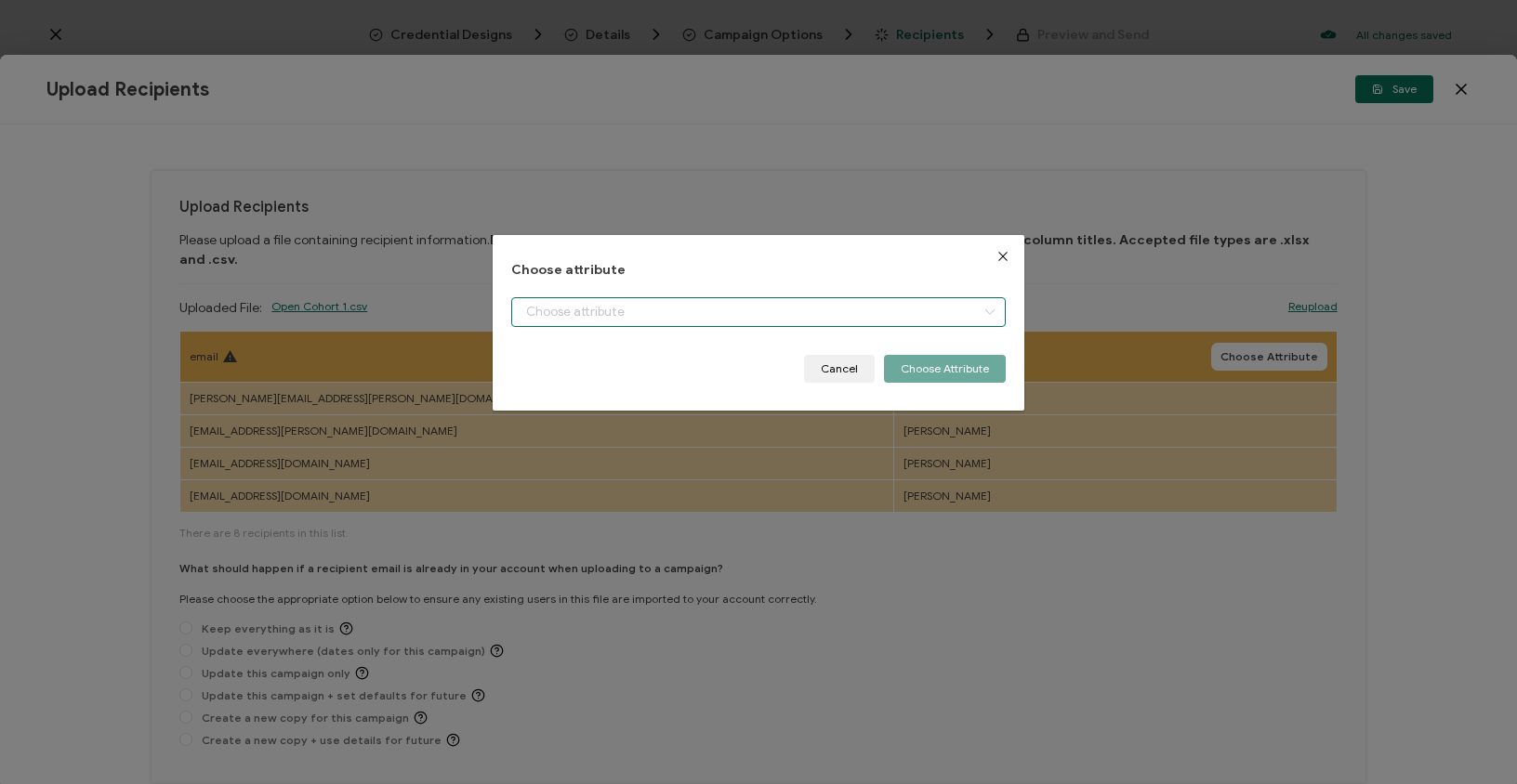
click at [676, 310] on input "dialog" at bounding box center [758, 312] width 494 height 30
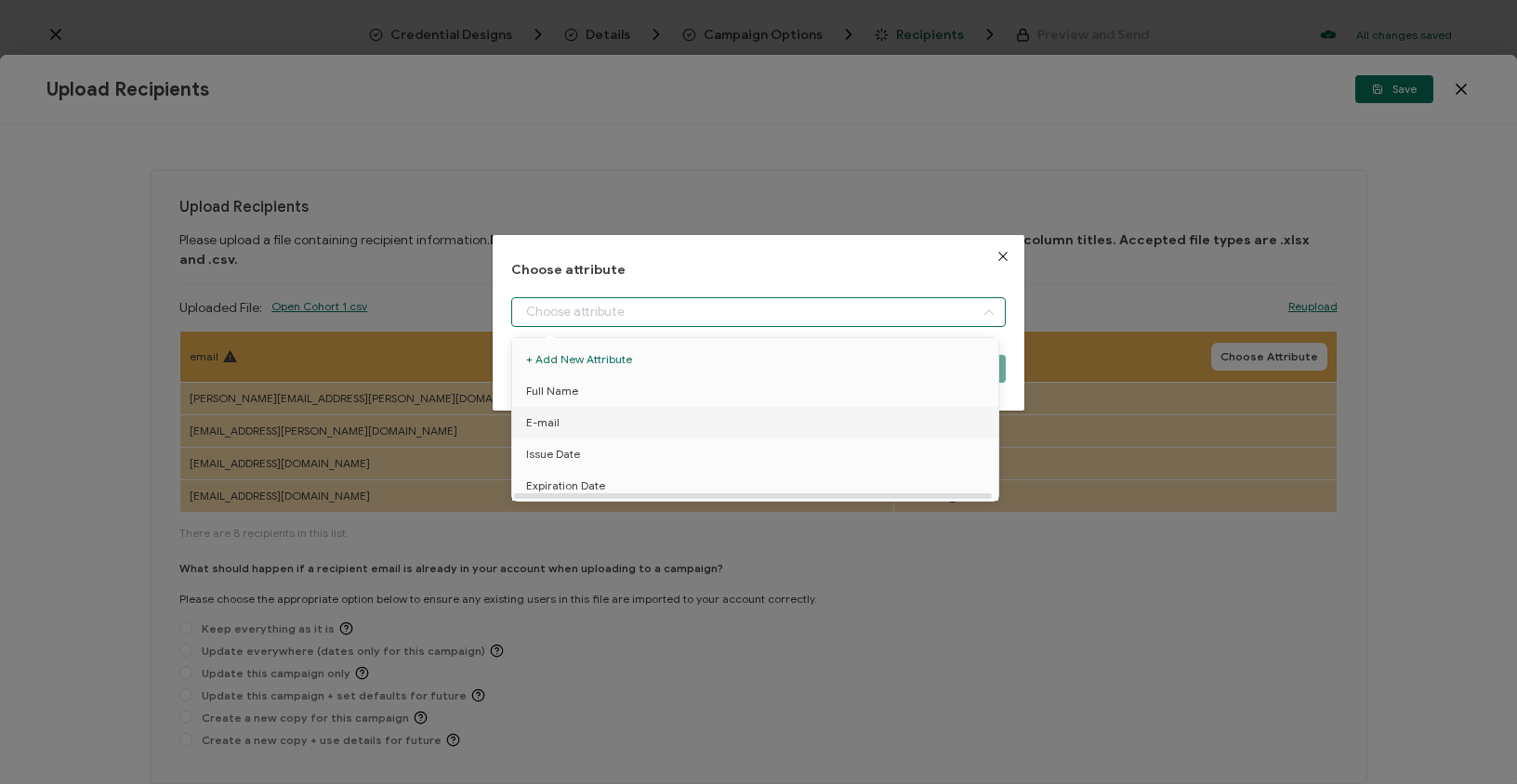
click at [583, 411] on li "E-mail" at bounding box center [759, 423] width 502 height 32
type input "E-mail"
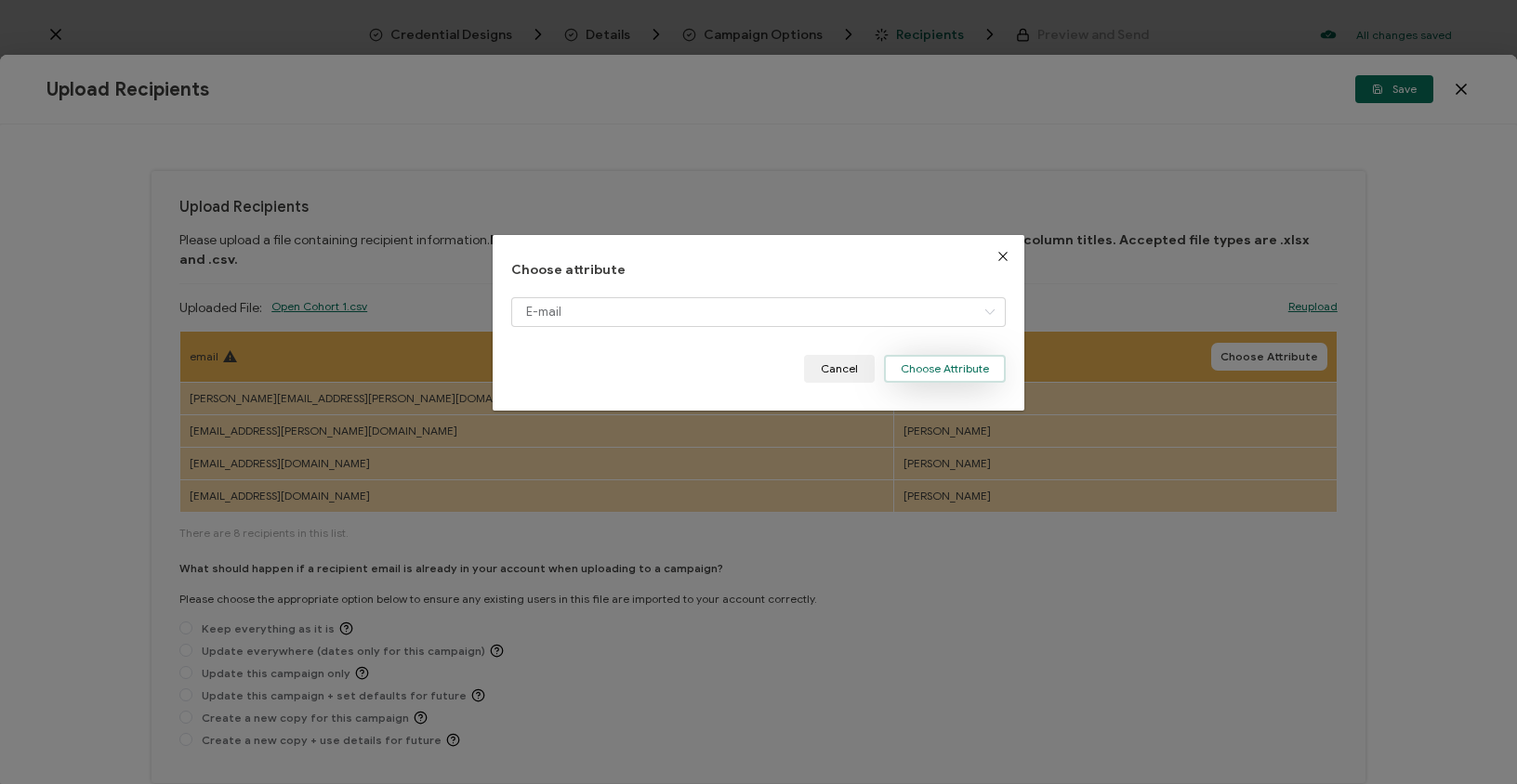
click at [953, 362] on button "Choose Attribute" at bounding box center [945, 369] width 122 height 28
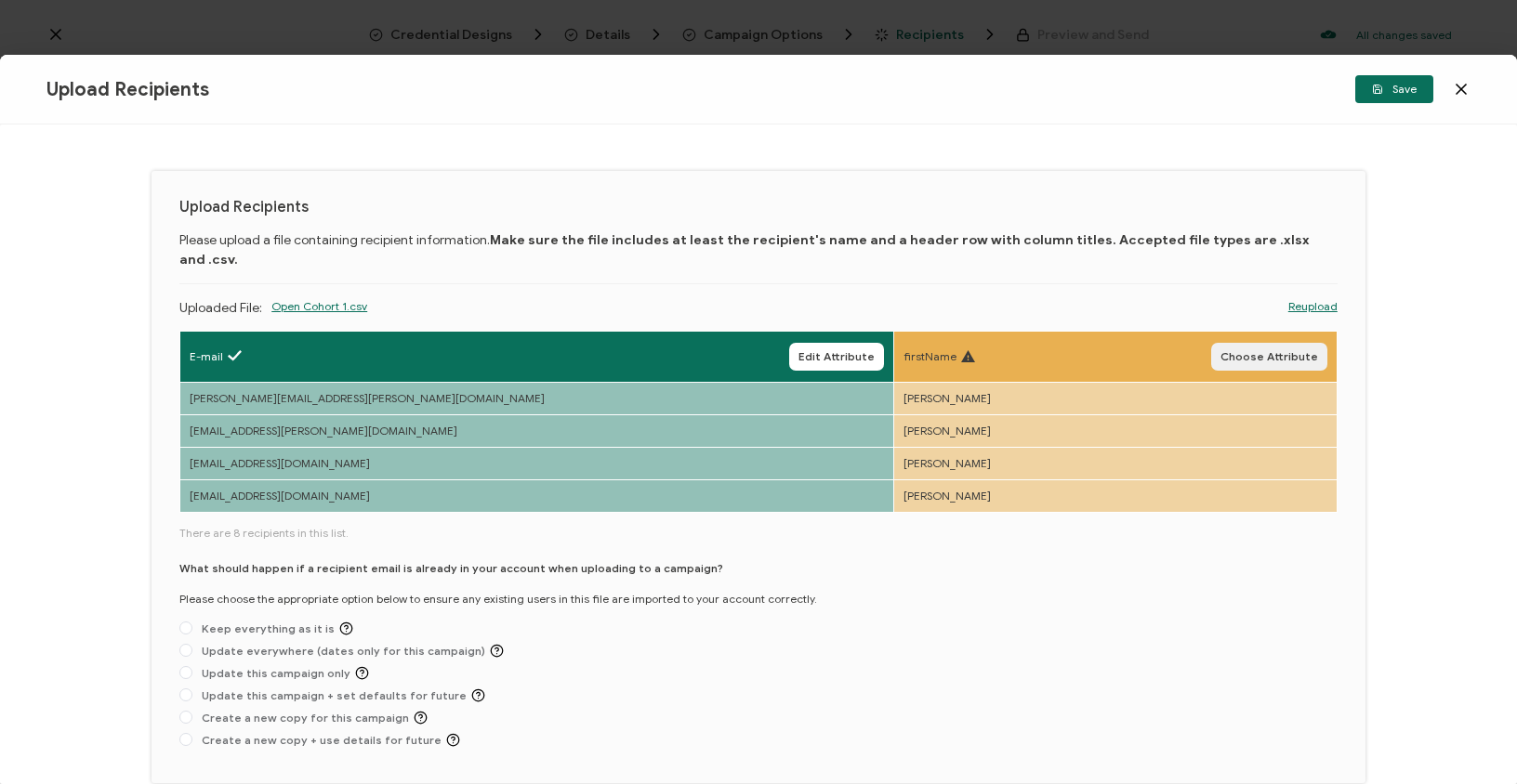
click at [1275, 352] on span "Choose Attribute" at bounding box center [1270, 357] width 98 height 11
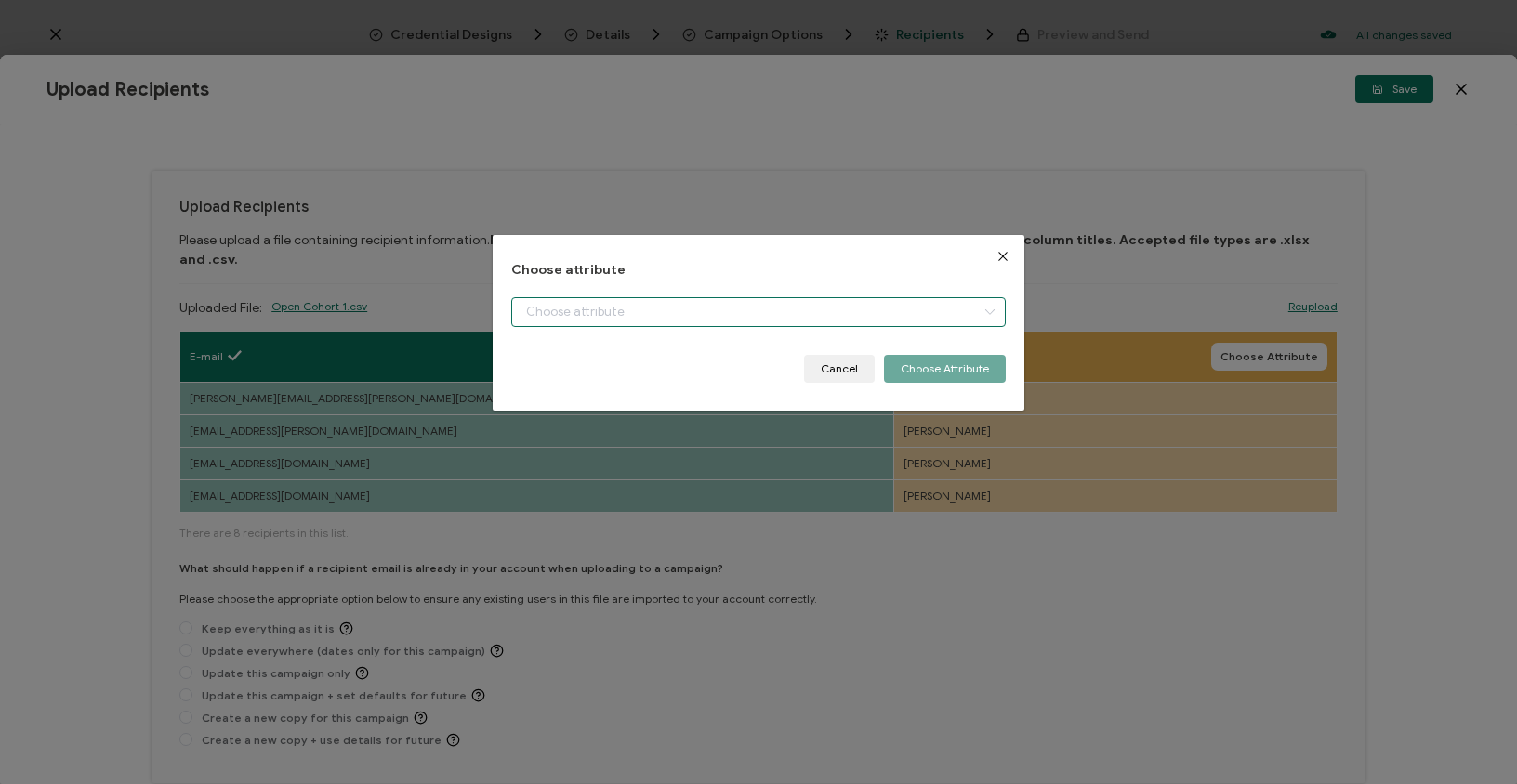
click at [762, 312] on input "dialog" at bounding box center [758, 312] width 494 height 30
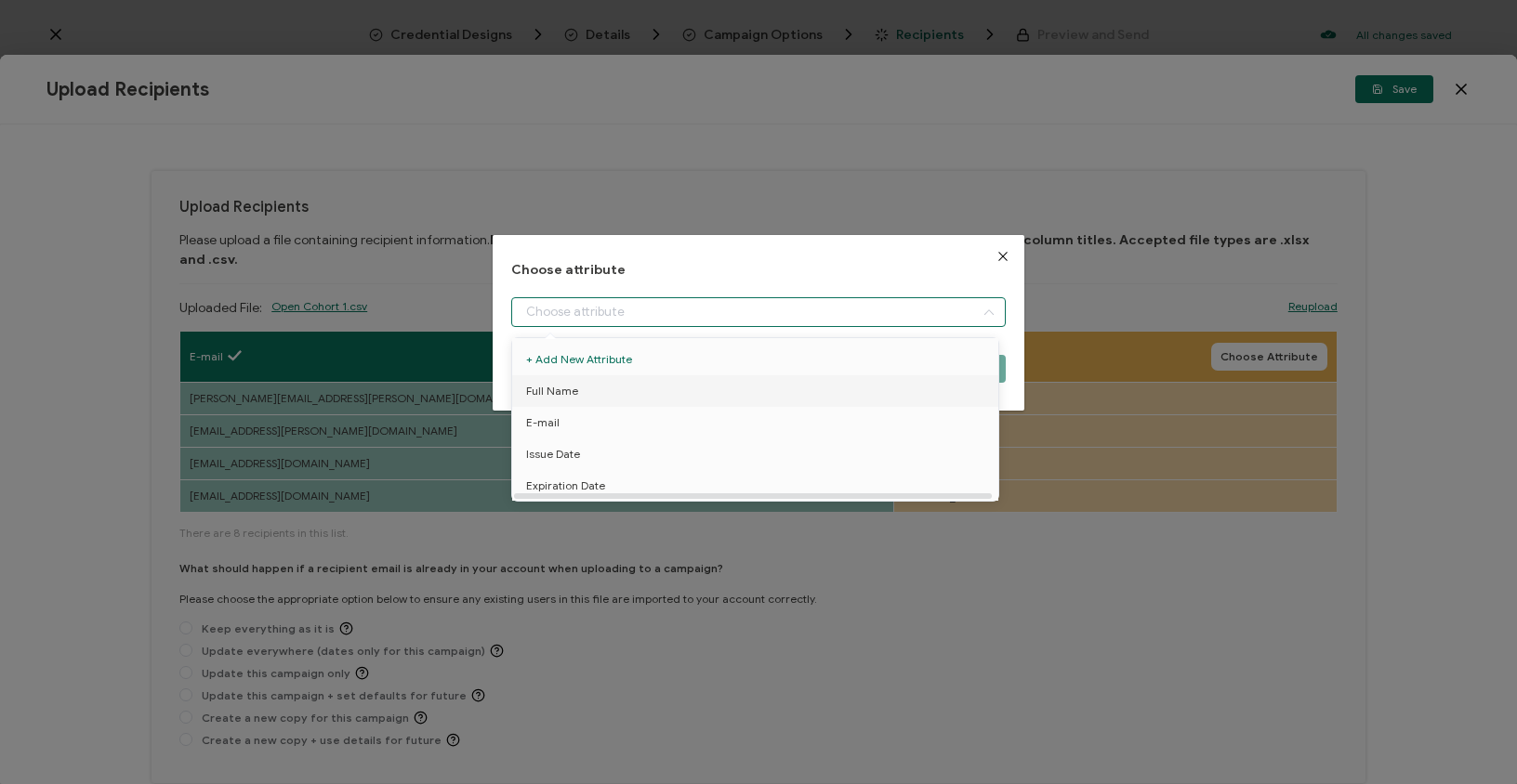
click at [627, 383] on li "Full Name" at bounding box center [759, 391] width 502 height 32
type input "Full Name"
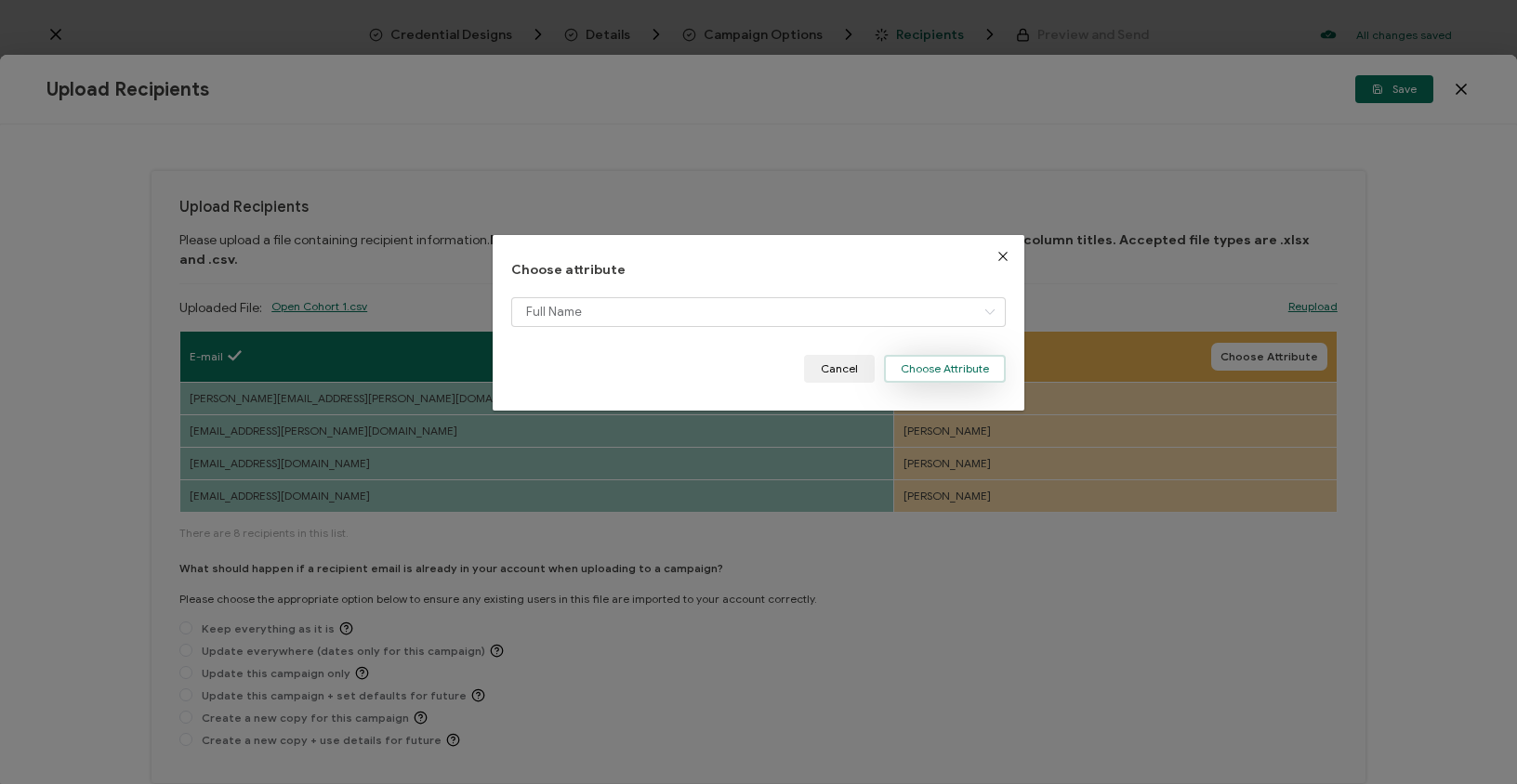
click at [968, 367] on button "Choose Attribute" at bounding box center [945, 369] width 122 height 28
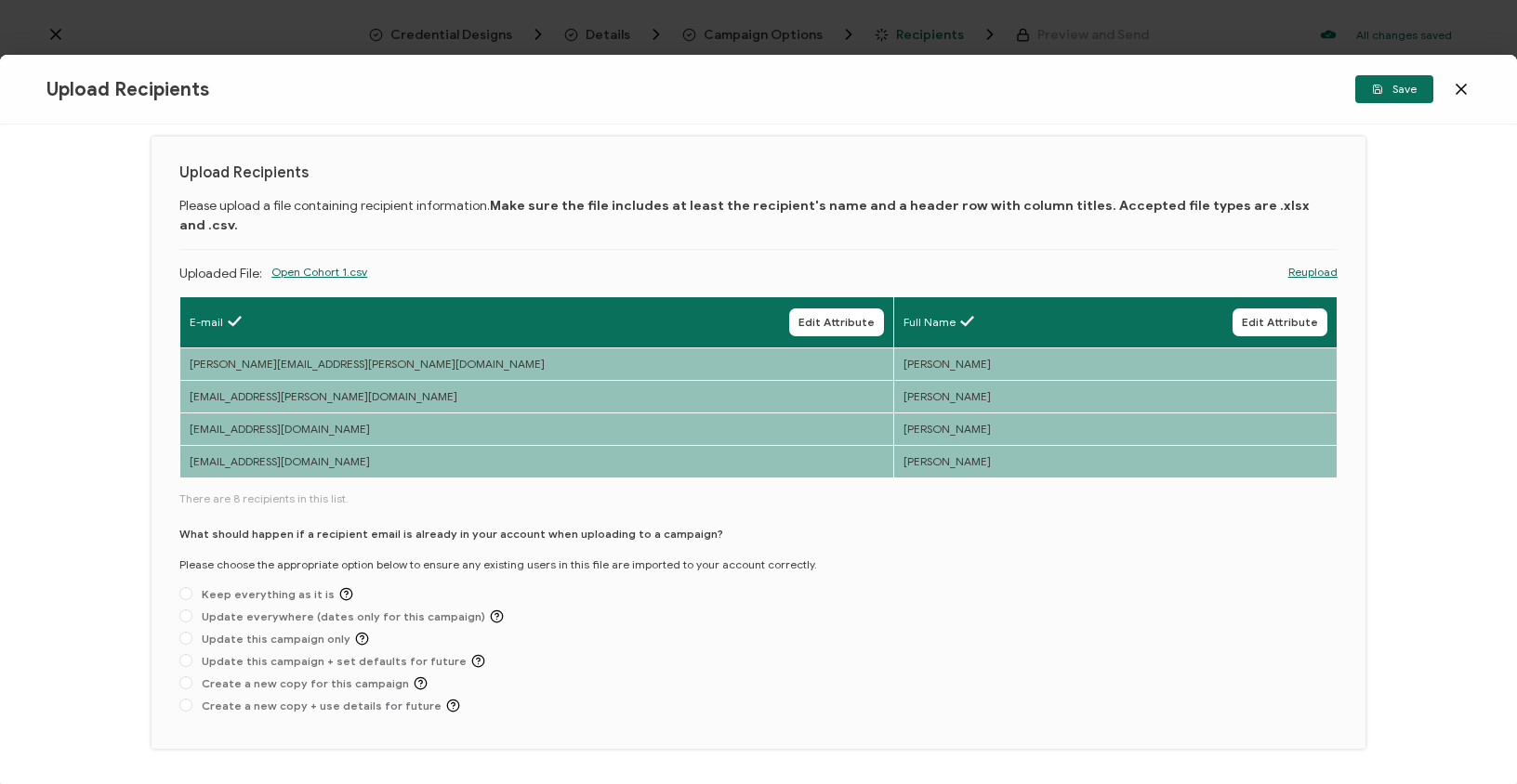
scroll to position [75, 0]
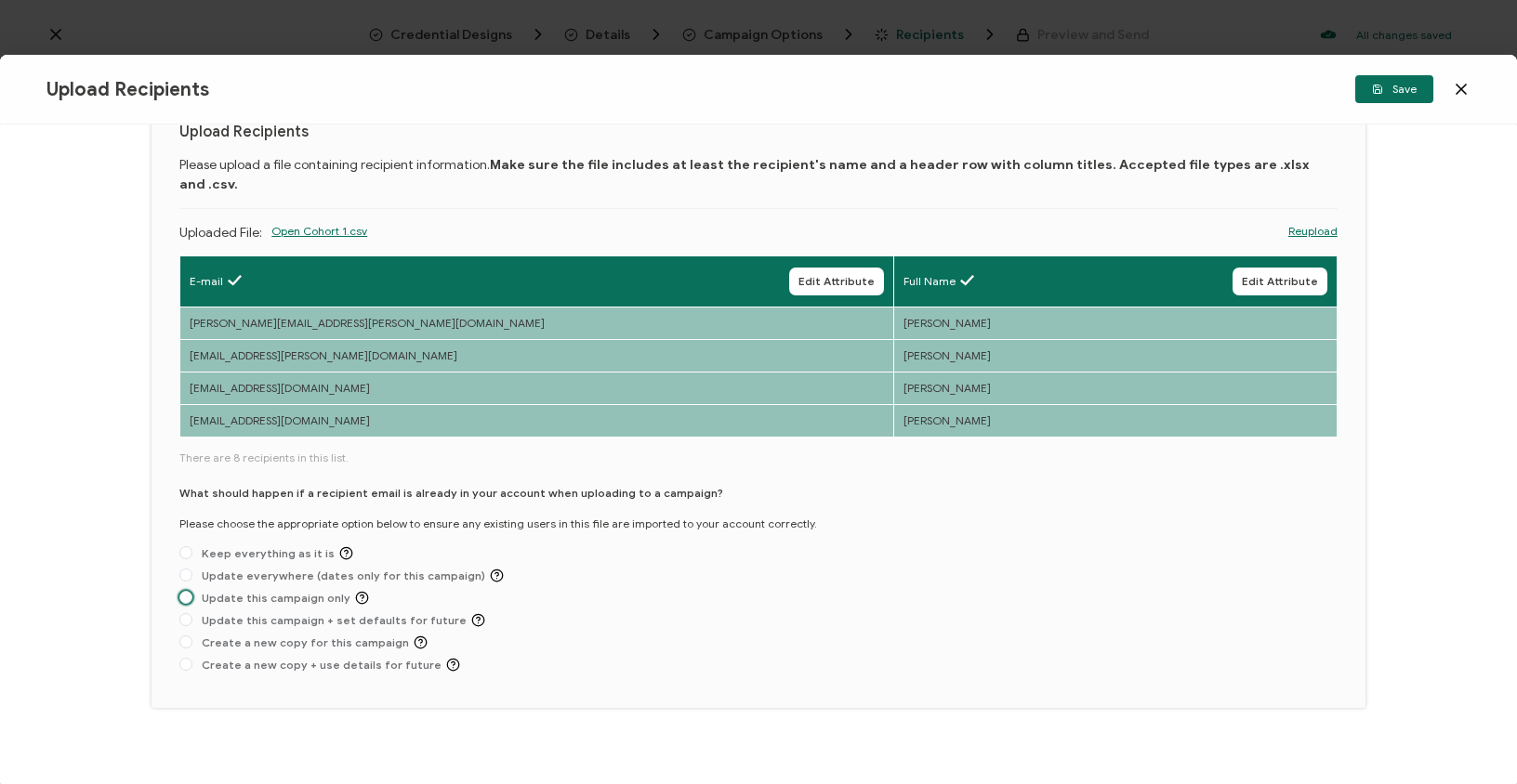
click at [247, 591] on span "Update this campaign only" at bounding box center [281, 598] width 177 height 14
click at [193, 591] on input "Update this campaign only" at bounding box center [186, 599] width 13 height 15
radio input "true"
click at [1407, 89] on span "Save" at bounding box center [1394, 89] width 44 height 11
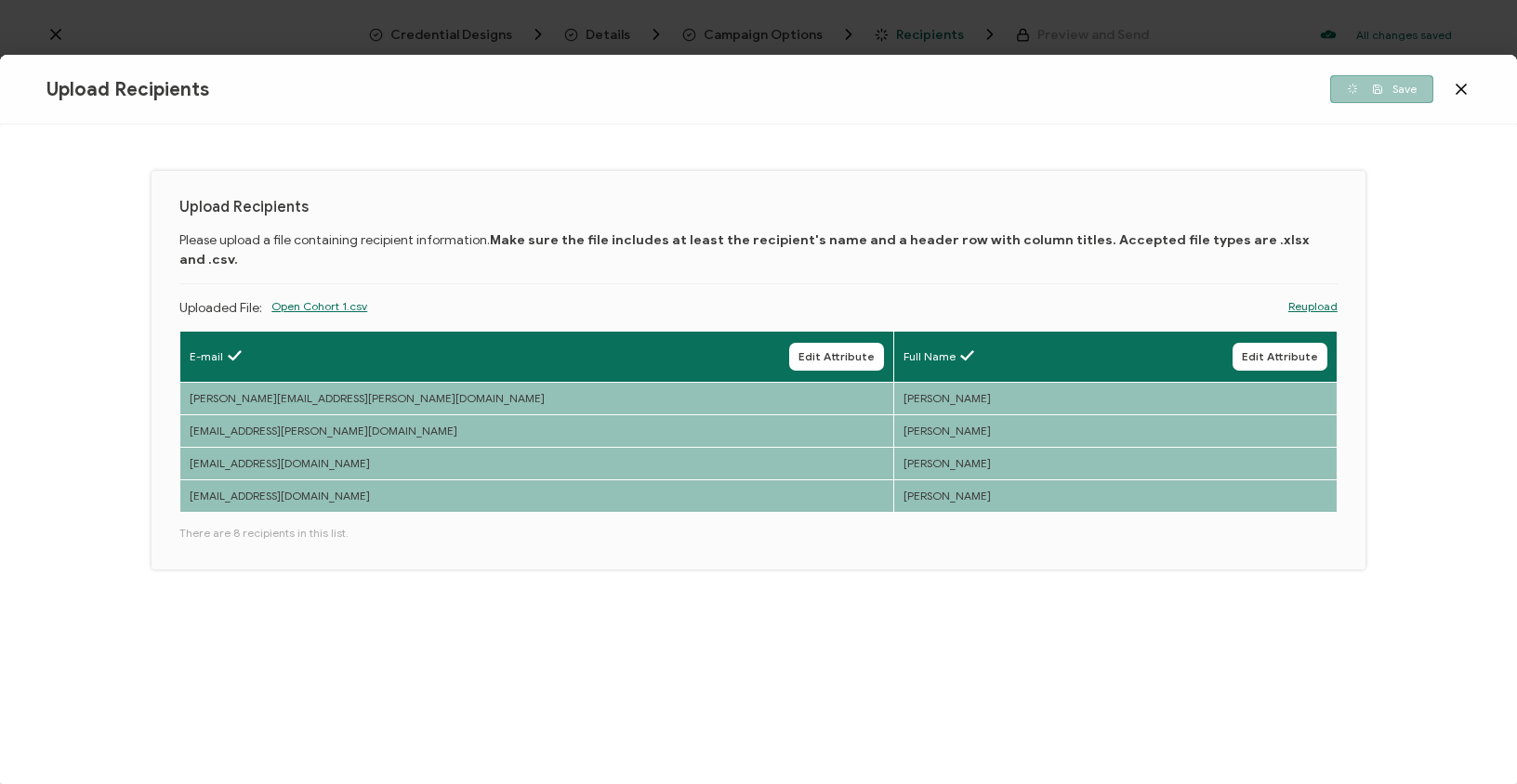
scroll to position [0, 0]
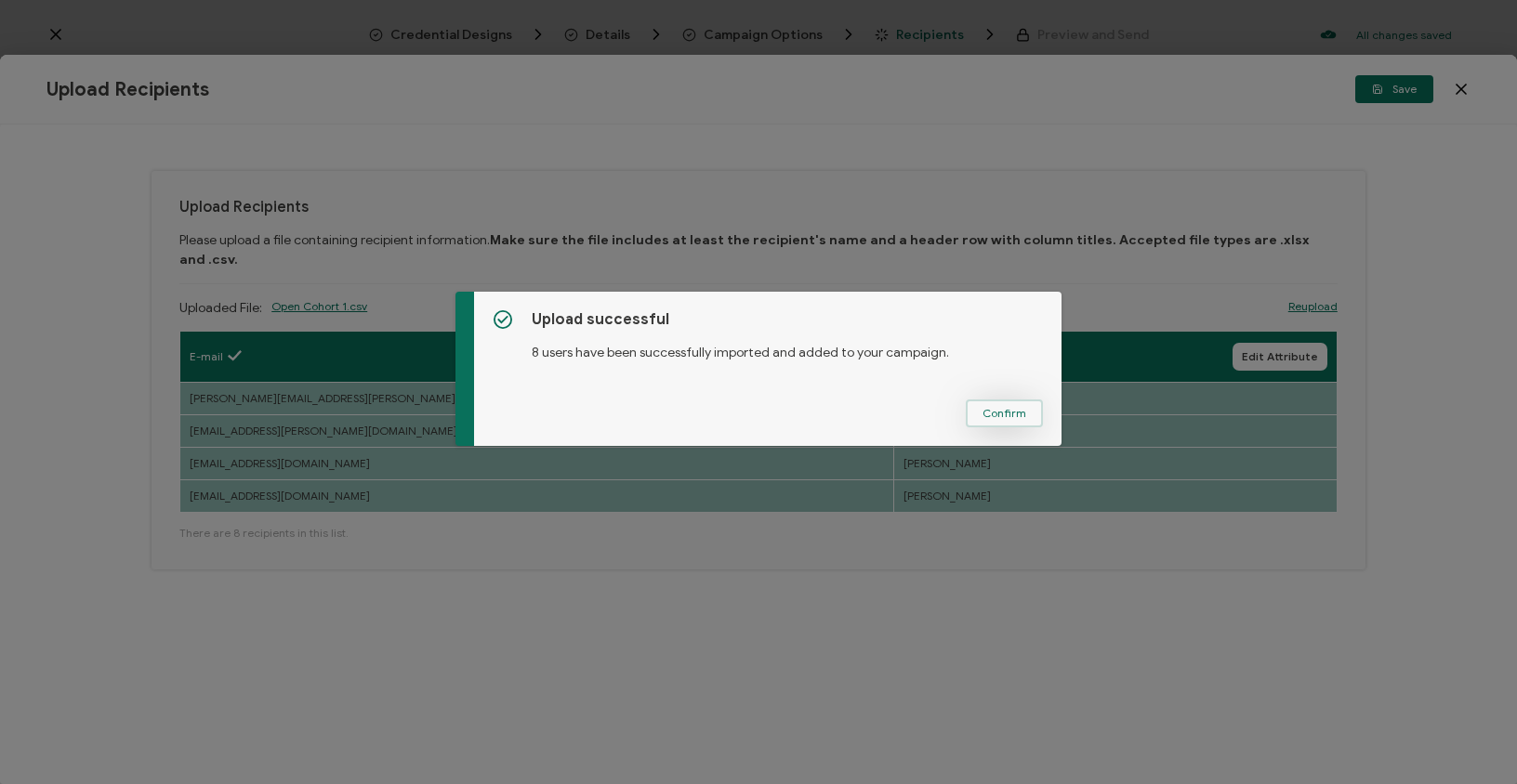
click at [1014, 416] on span "Confirm" at bounding box center [1004, 414] width 43 height 11
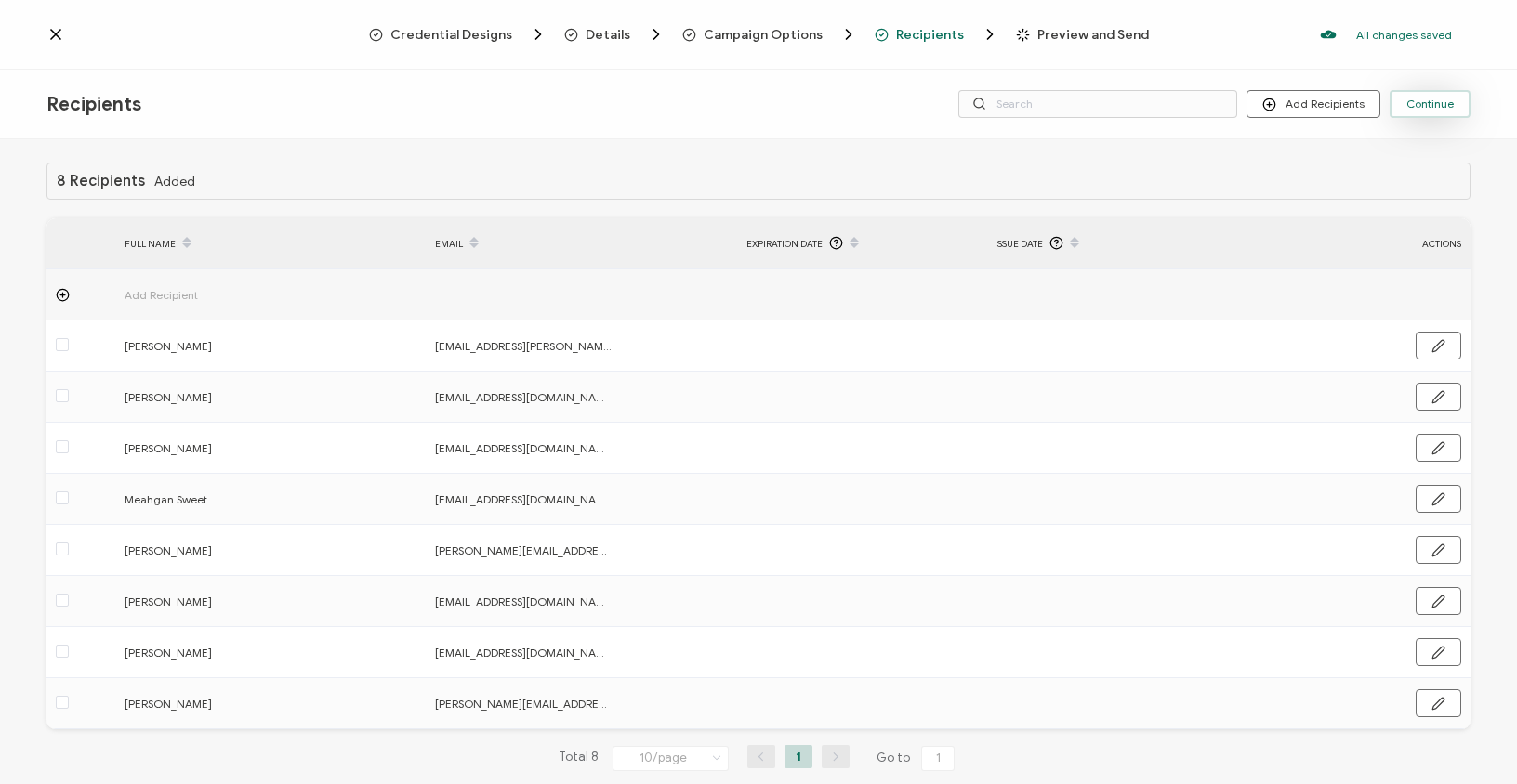
click at [1436, 103] on span "Continue" at bounding box center [1430, 104] width 47 height 11
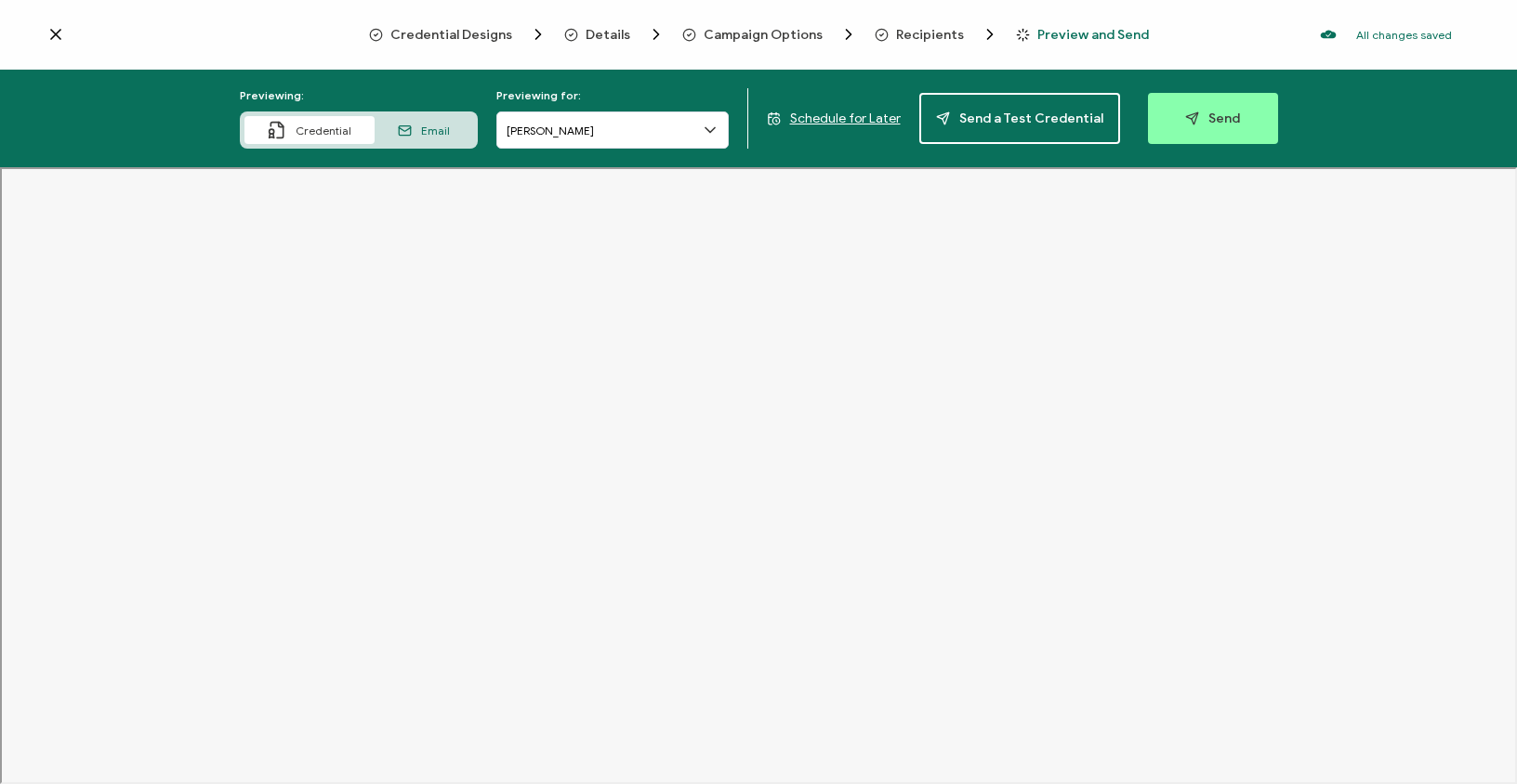
click at [419, 128] on div "Email" at bounding box center [423, 131] width 99 height 28
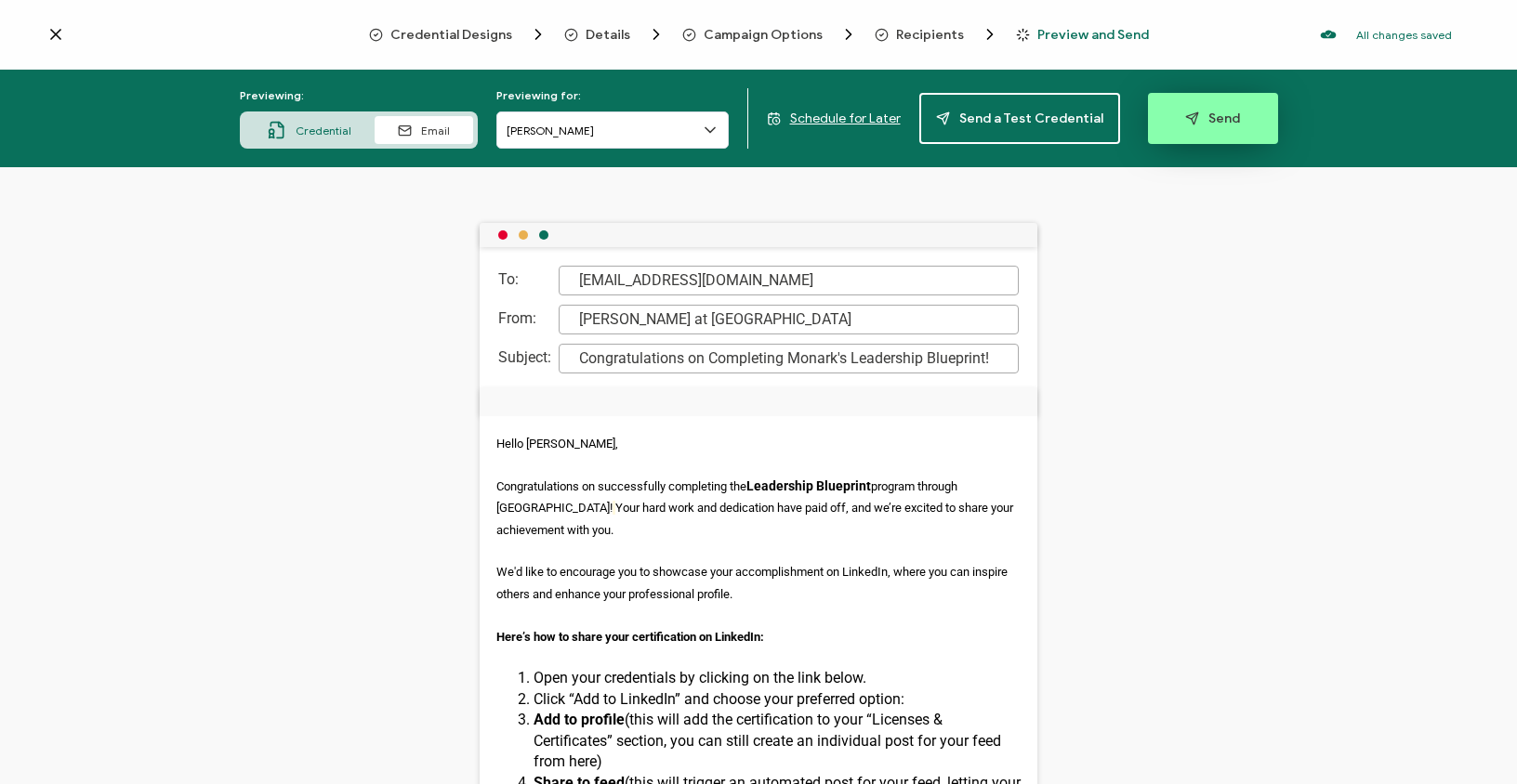
click at [1196, 118] on span "Send" at bounding box center [1213, 118] width 55 height 14
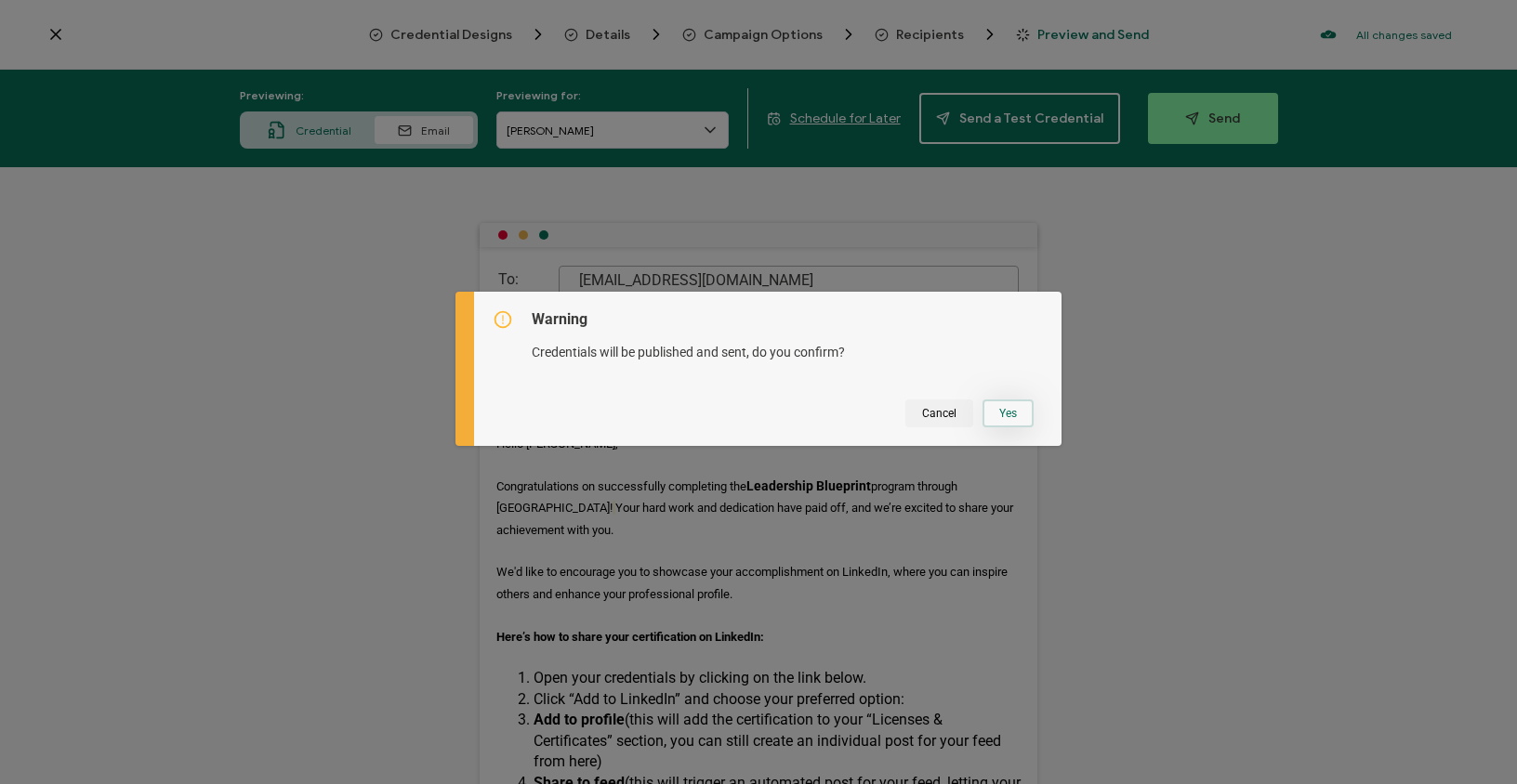
click at [993, 402] on button "Yes" at bounding box center [1008, 414] width 51 height 28
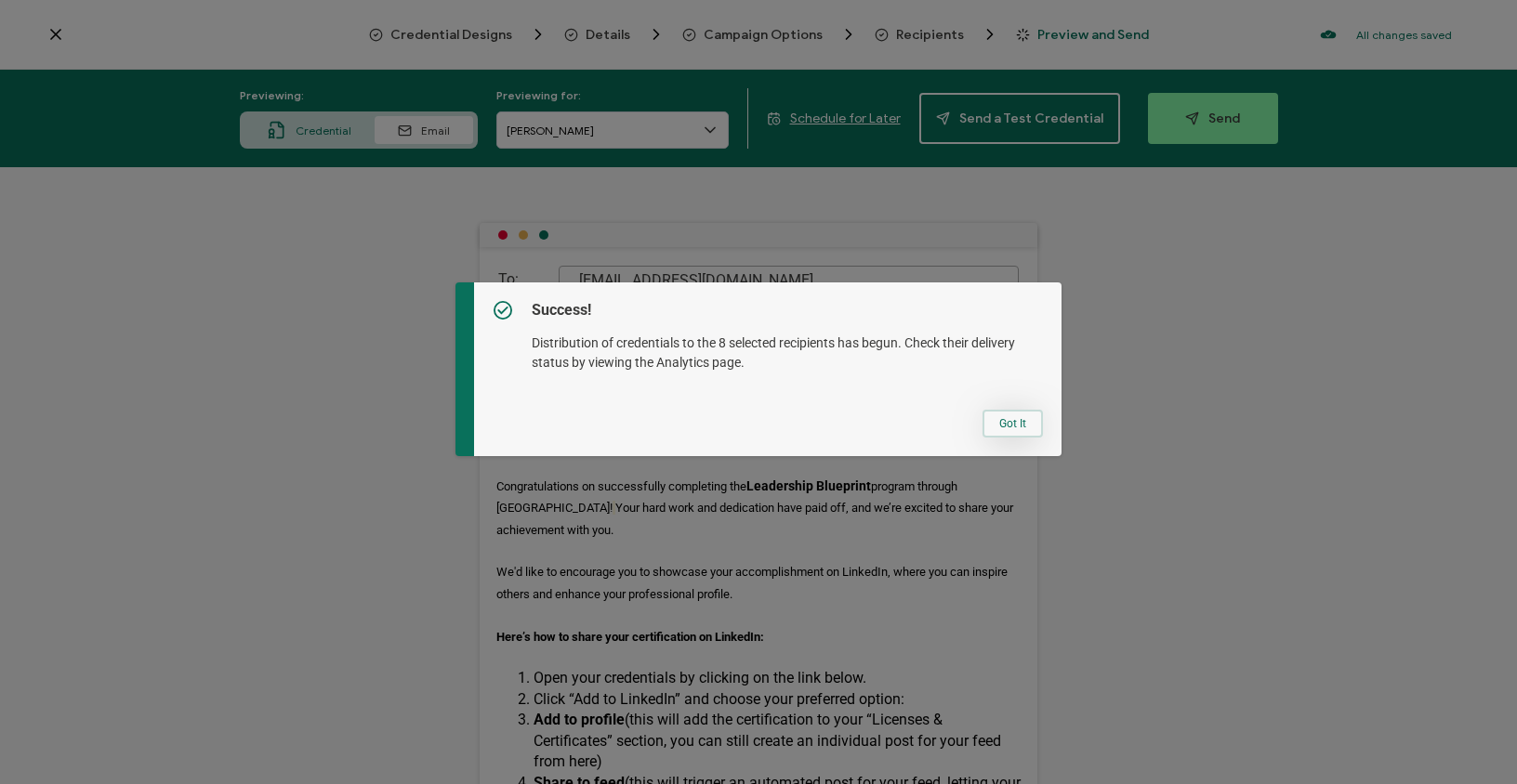
click at [1010, 422] on button "Got It" at bounding box center [1013, 424] width 60 height 28
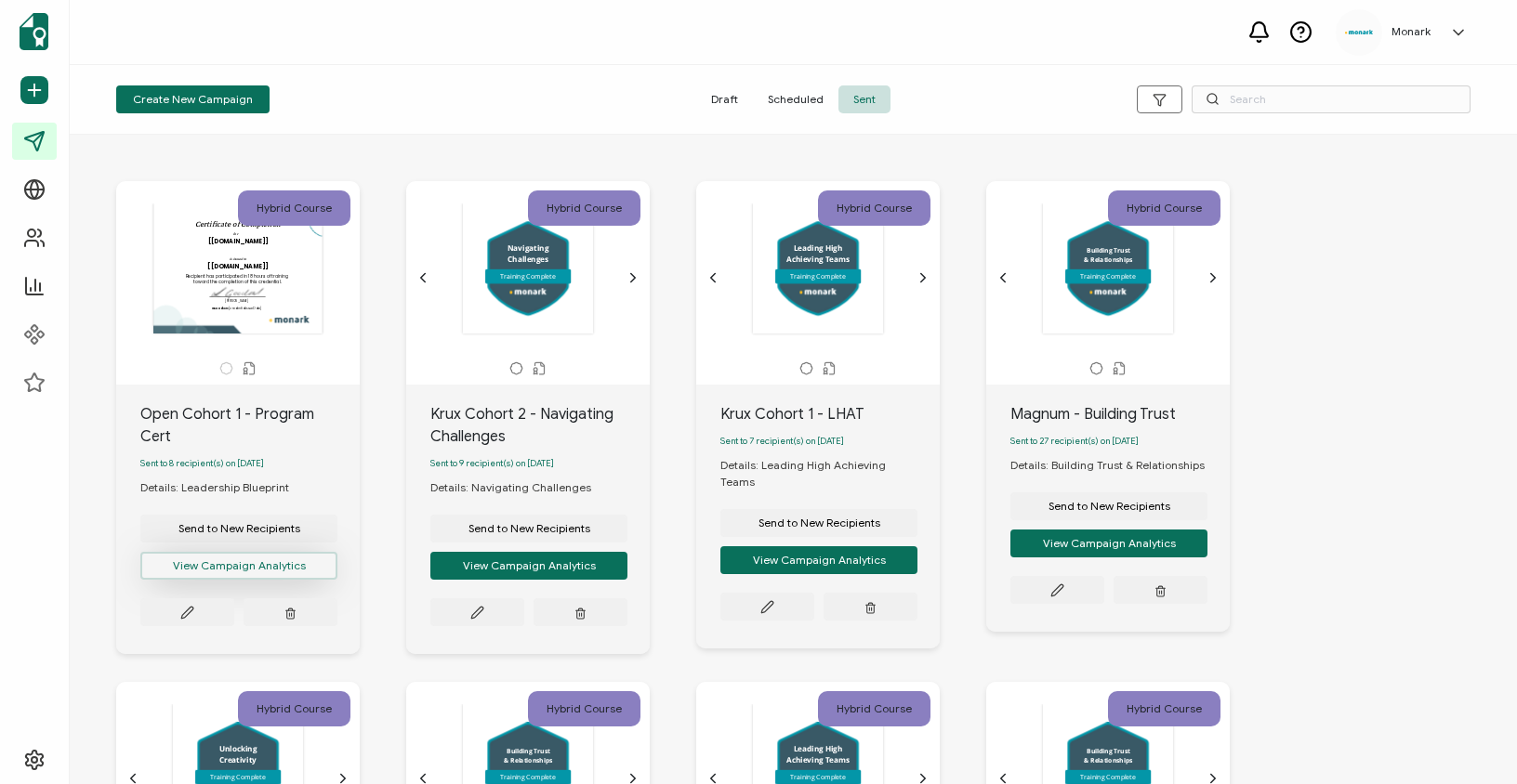
click at [217, 569] on button "View Campaign Analytics" at bounding box center [239, 566] width 198 height 28
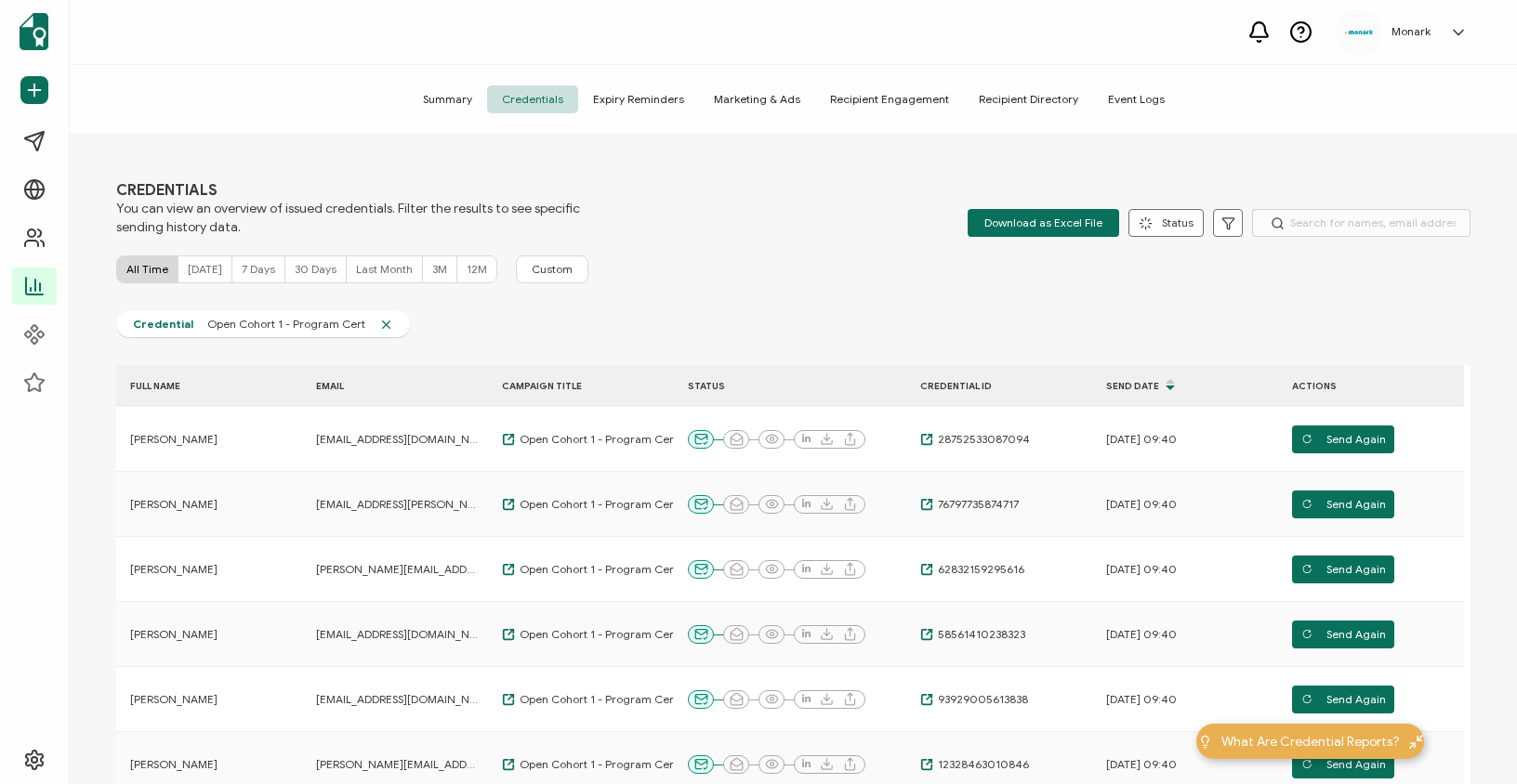
click at [454, 92] on span "Summary" at bounding box center [448, 100] width 79 height 28
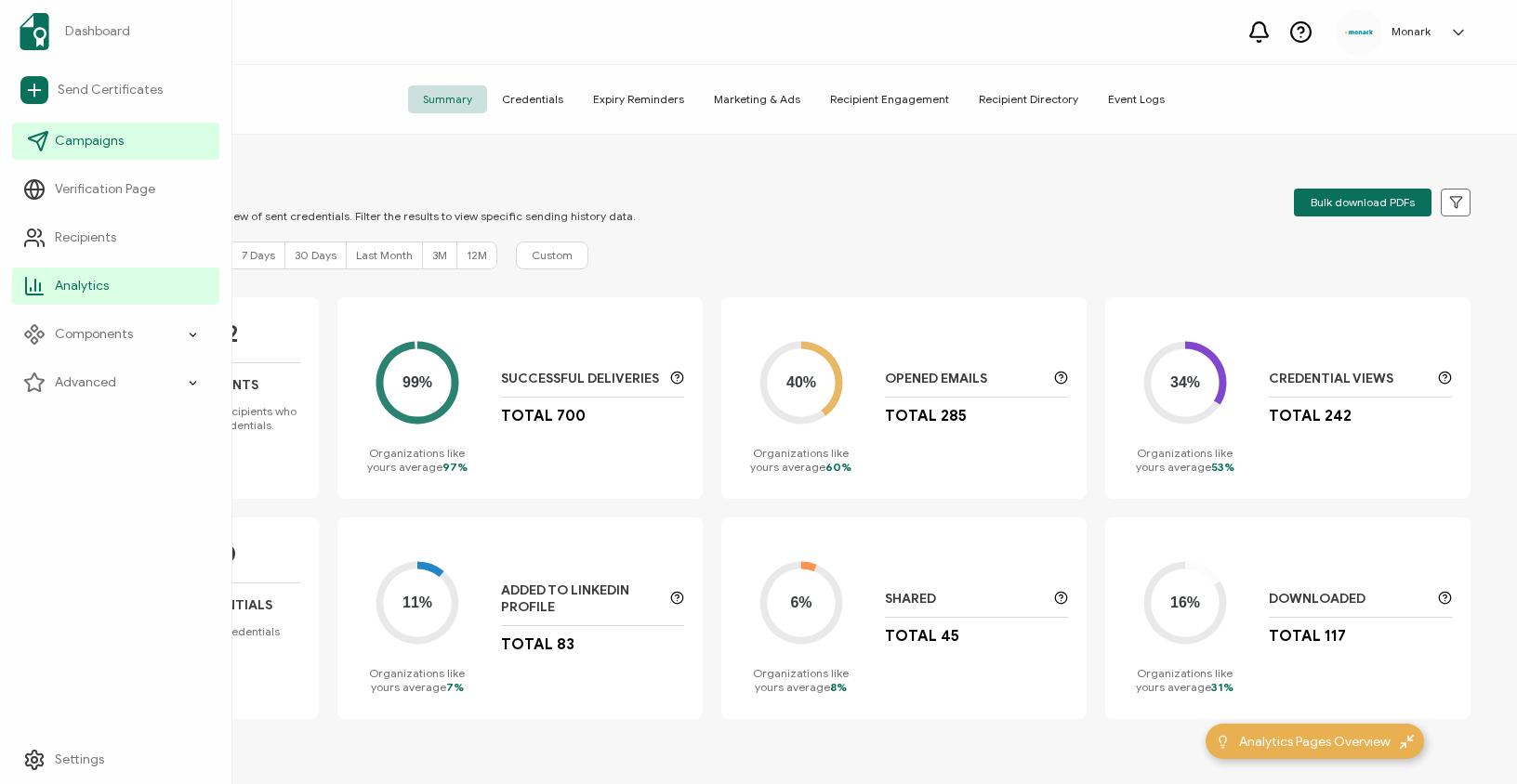
click at [90, 128] on link "Campaigns" at bounding box center [116, 142] width 207 height 38
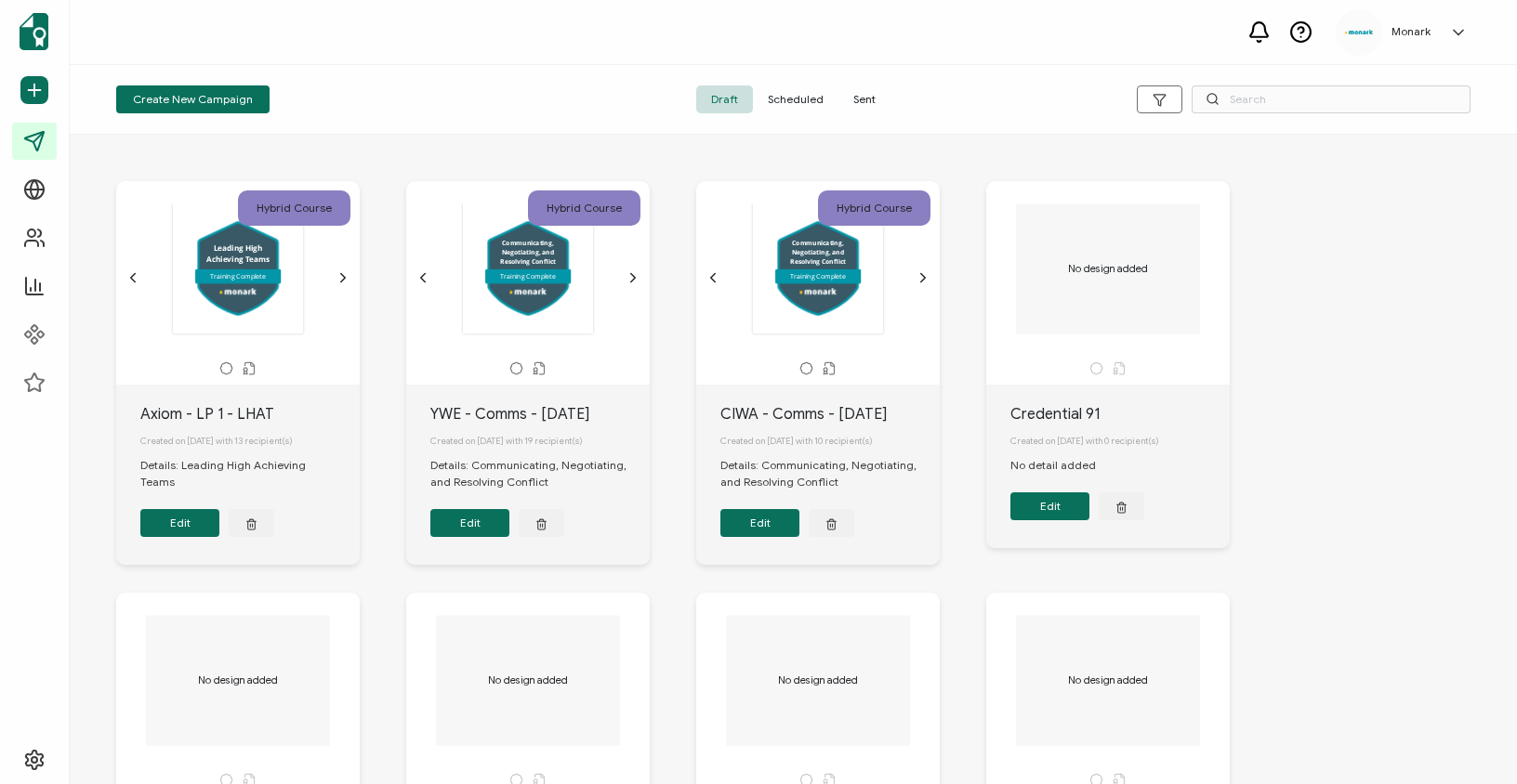
click at [876, 92] on span "Sent" at bounding box center [864, 100] width 52 height 28
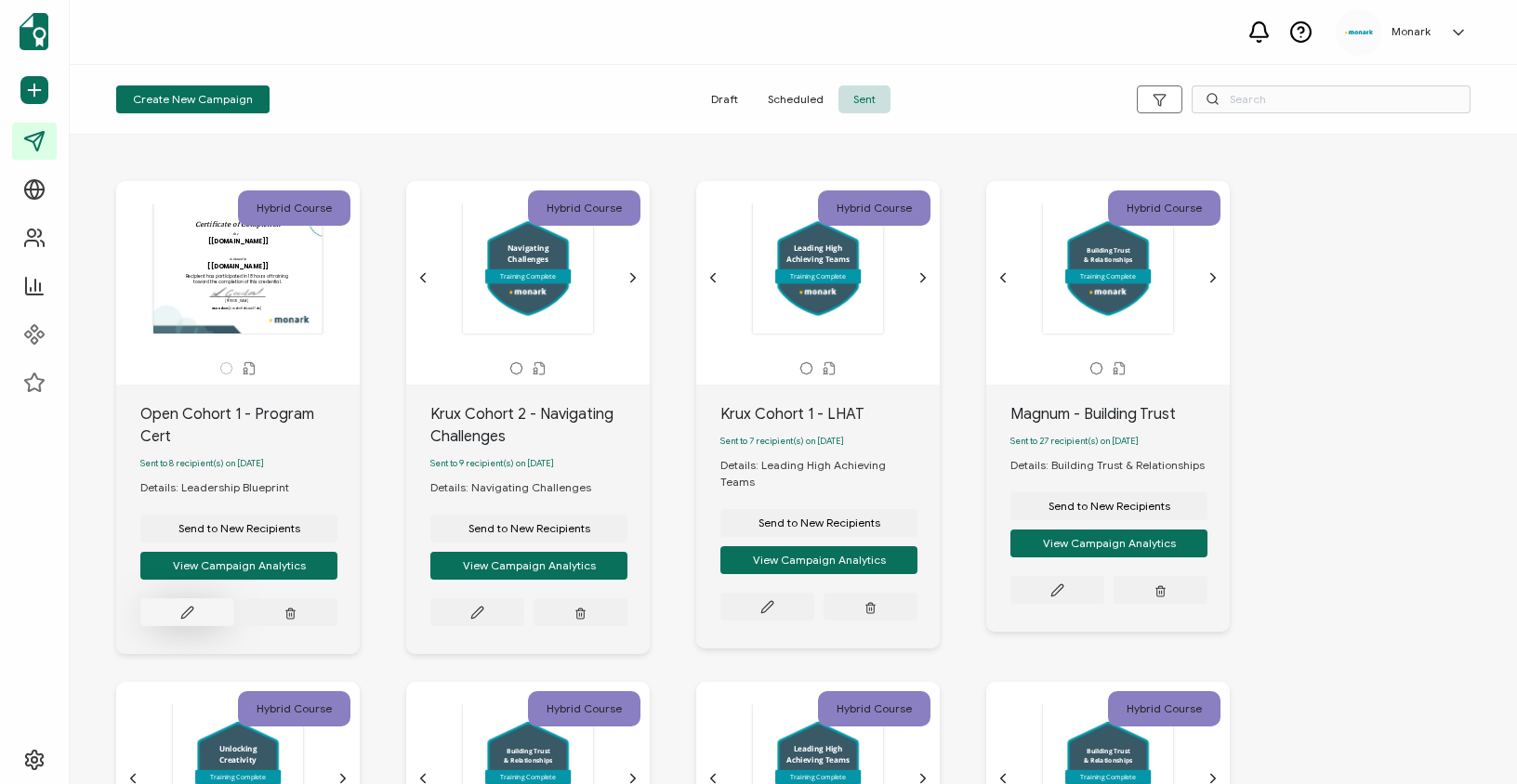
click at [206, 625] on button at bounding box center [187, 613] width 94 height 28
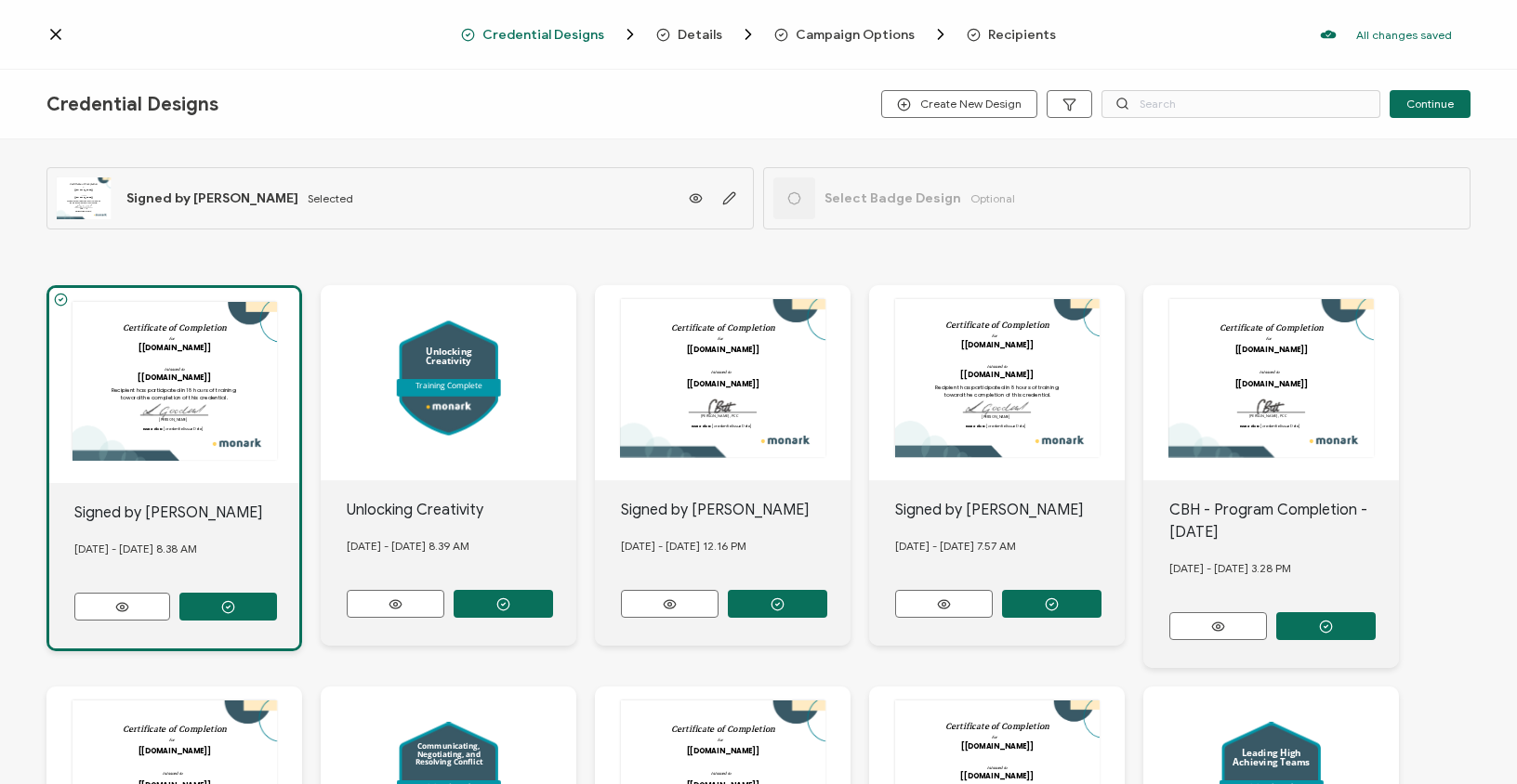
click at [857, 39] on span "Campaign Options" at bounding box center [855, 35] width 119 height 14
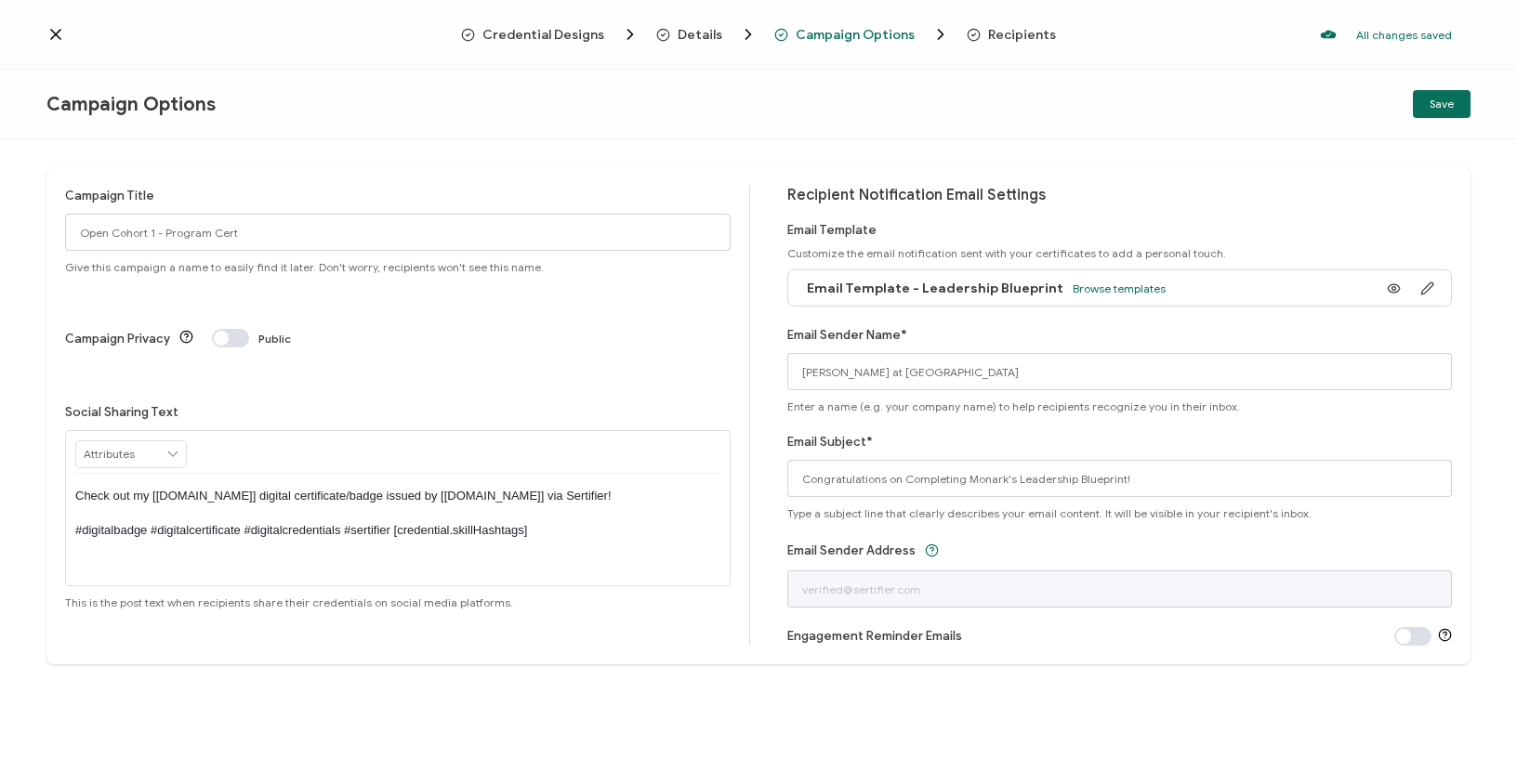
click at [1023, 291] on span "Email Template - Leadership Blueprint" at bounding box center [935, 289] width 257 height 16
click at [1109, 288] on span "Browse templates" at bounding box center [1119, 289] width 93 height 14
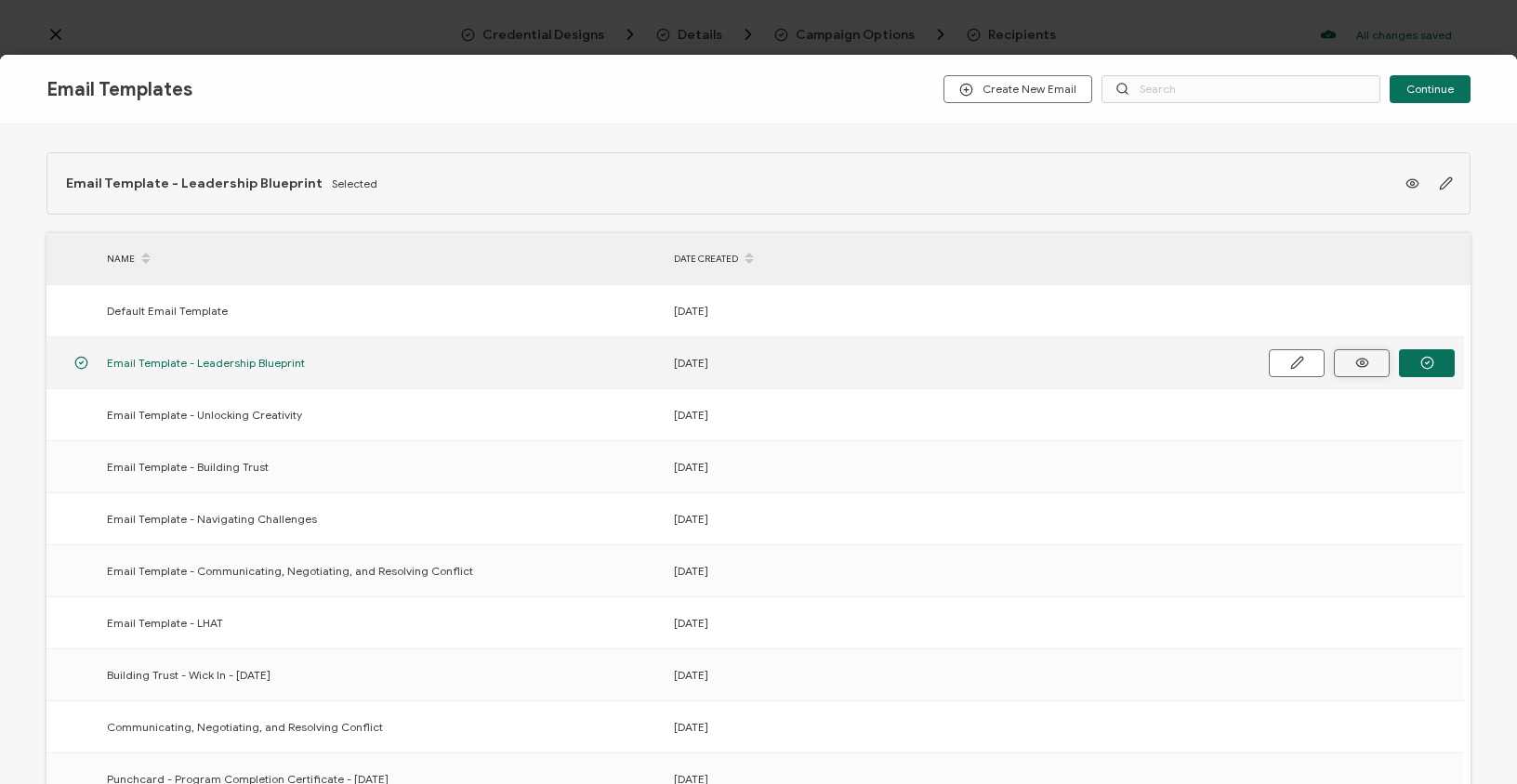
click at [1368, 372] on button "button" at bounding box center [1362, 364] width 55 height 28
